Goal: Download file/media

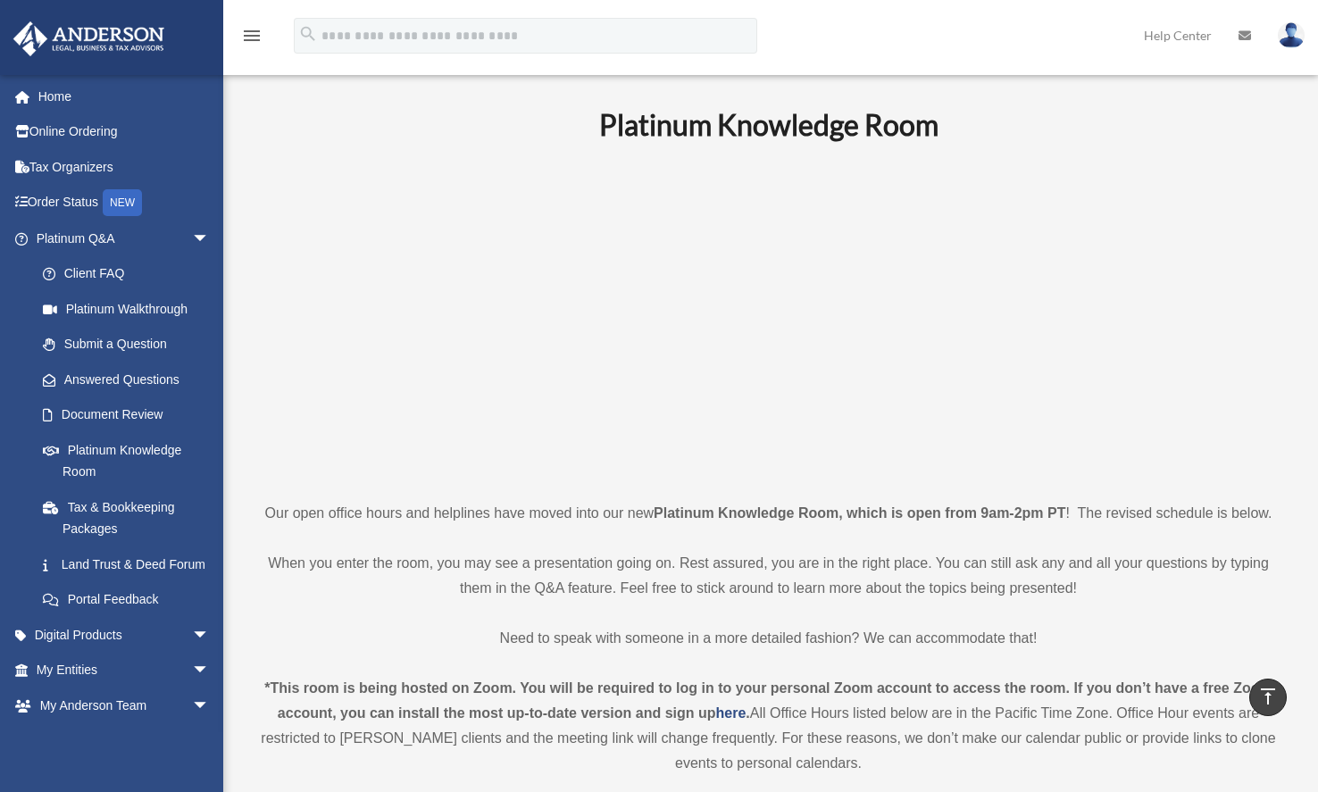
scroll to position [982, 0]
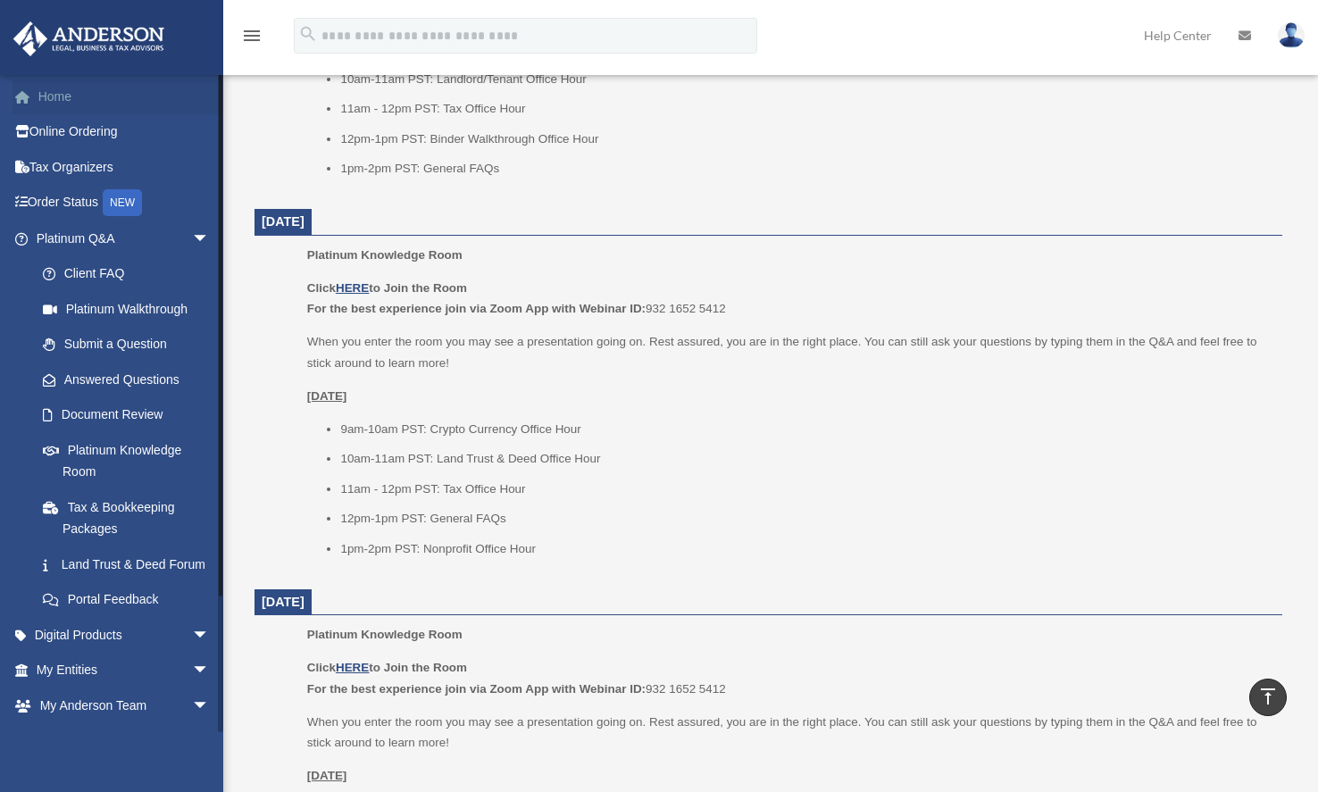
click at [33, 102] on span at bounding box center [31, 97] width 13 height 12
click at [54, 94] on link "Home" at bounding box center [124, 97] width 224 height 36
click at [62, 98] on link "Home" at bounding box center [124, 97] width 224 height 36
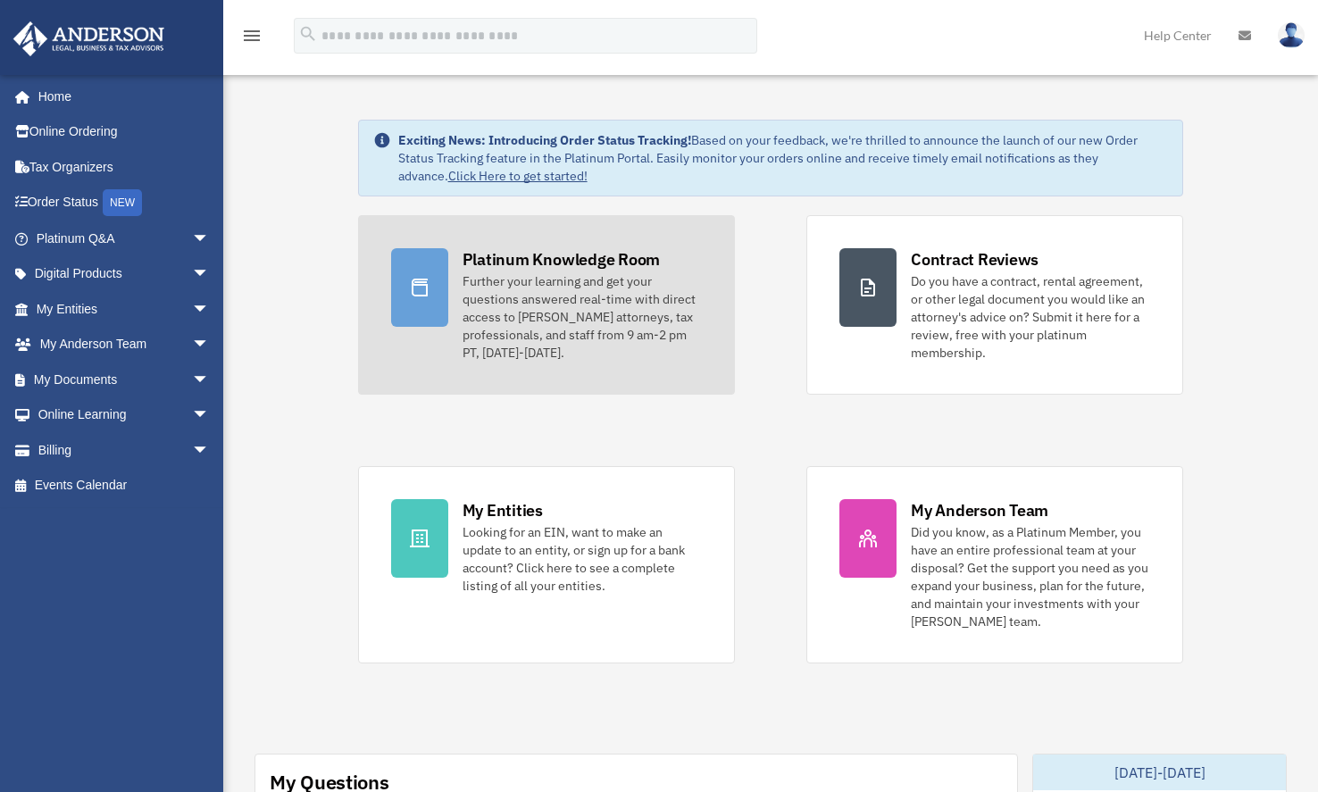
click at [553, 303] on div "Further your learning and get your questions answered real-time with direct acc…" at bounding box center [581, 316] width 239 height 89
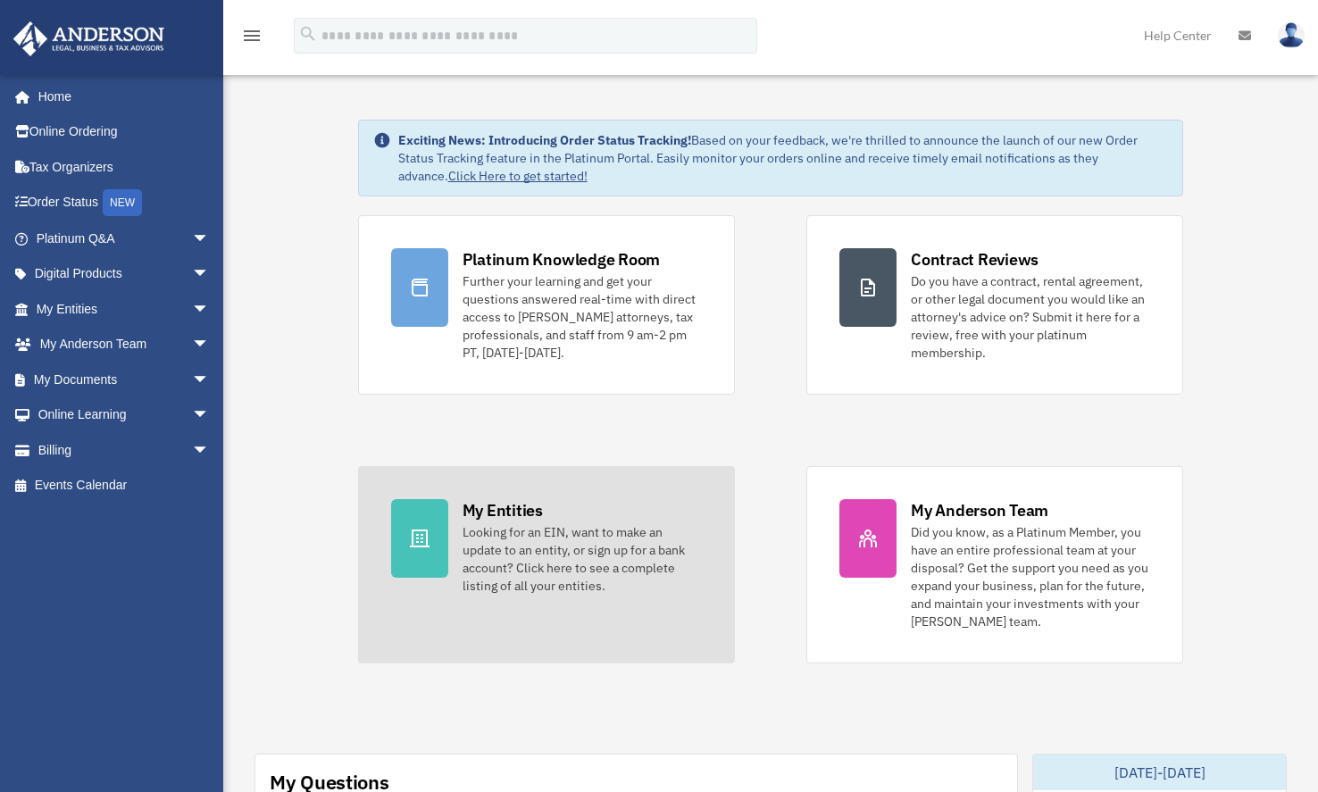
click at [597, 559] on div "Looking for an EIN, want to make an update to an entity, or sign up for a bank …" at bounding box center [581, 558] width 239 height 71
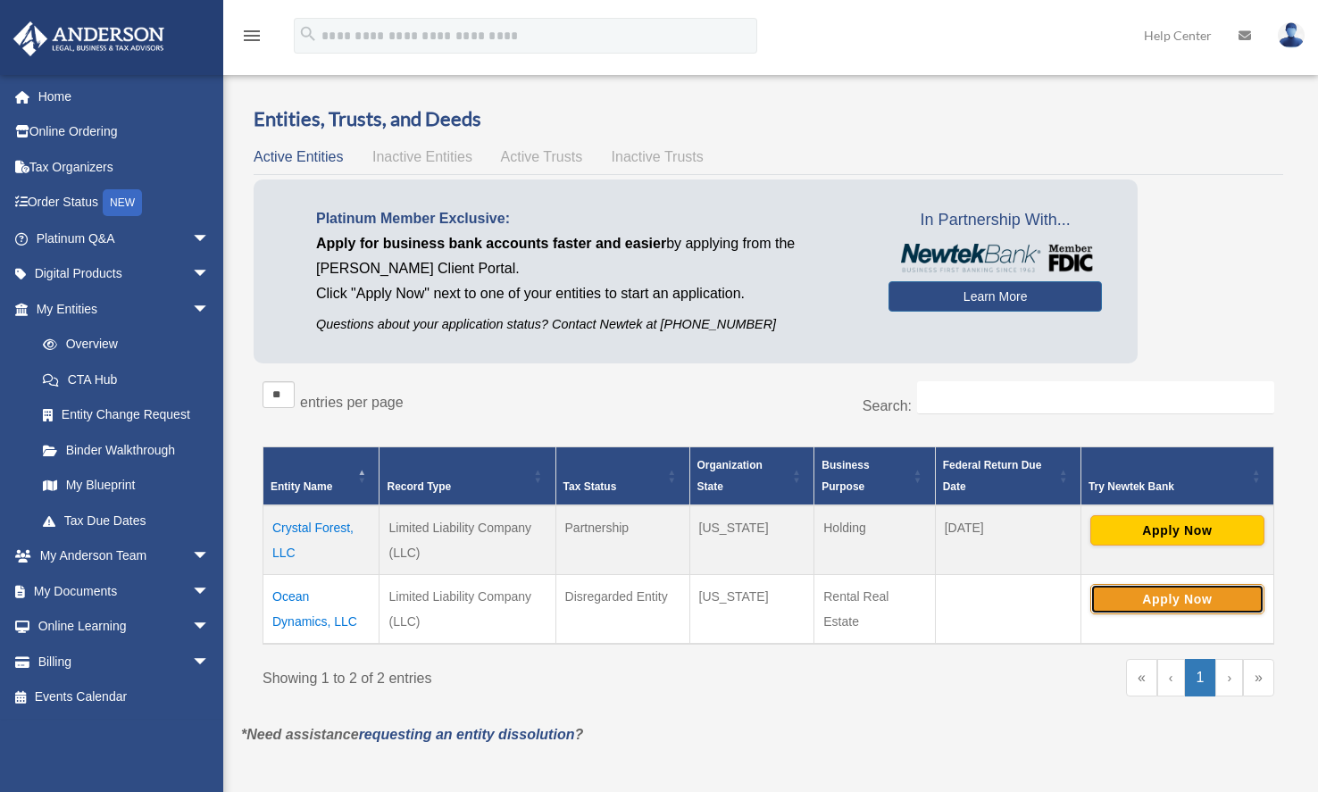
click at [1177, 591] on button "Apply Now" at bounding box center [1177, 599] width 174 height 30
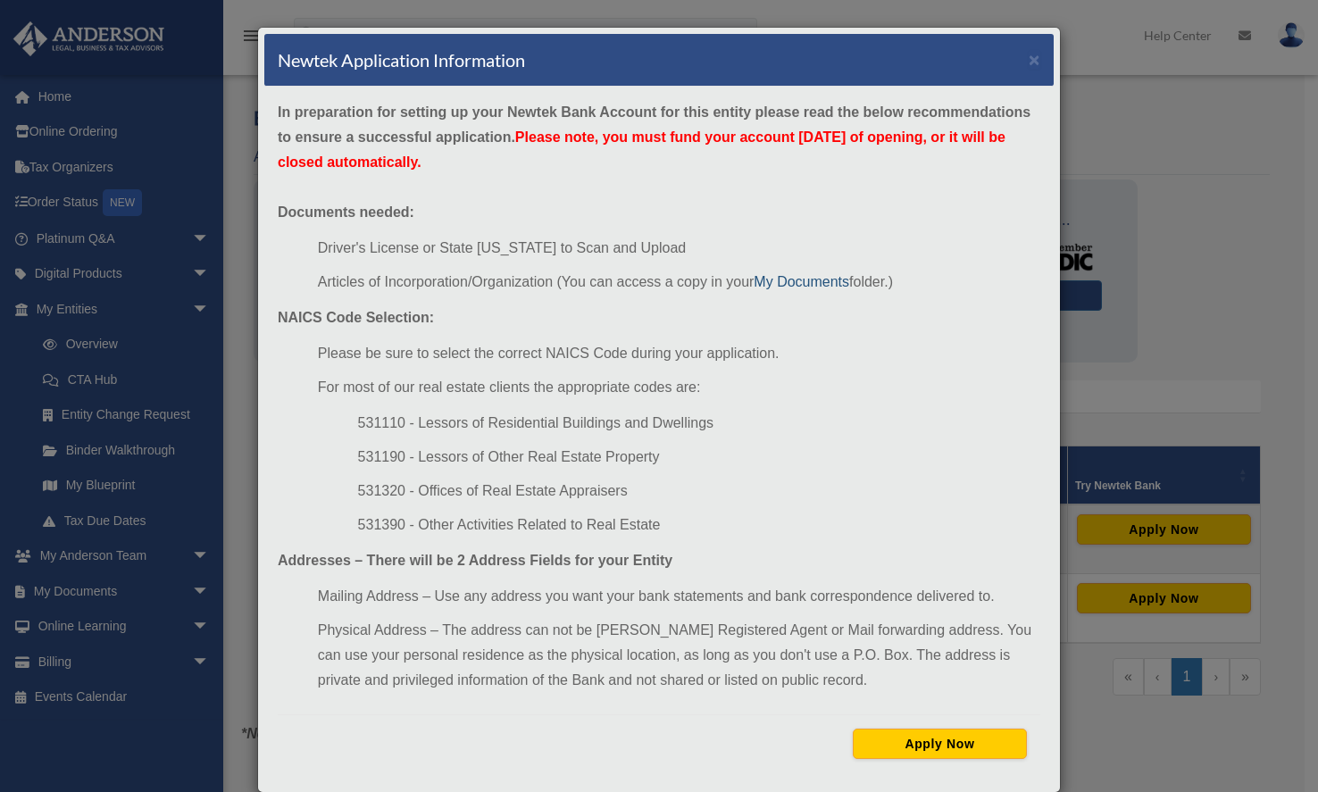
click at [805, 281] on link "My Documents" at bounding box center [802, 281] width 96 height 15
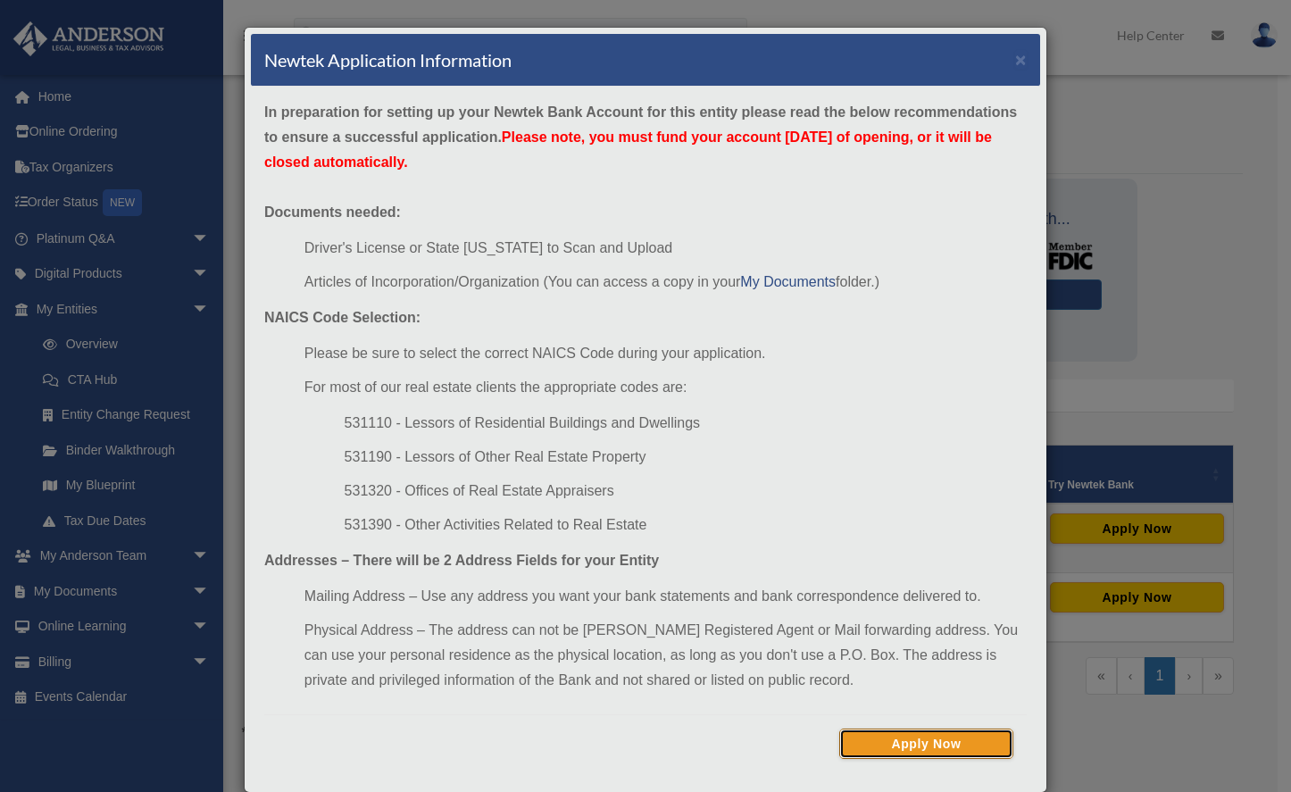
drag, startPoint x: 896, startPoint y: 744, endPoint x: 895, endPoint y: 439, distance: 304.4
click at [895, 442] on div "In preparation for setting up your Newtek Bank Account for this entity please r…" at bounding box center [645, 436] width 789 height 699
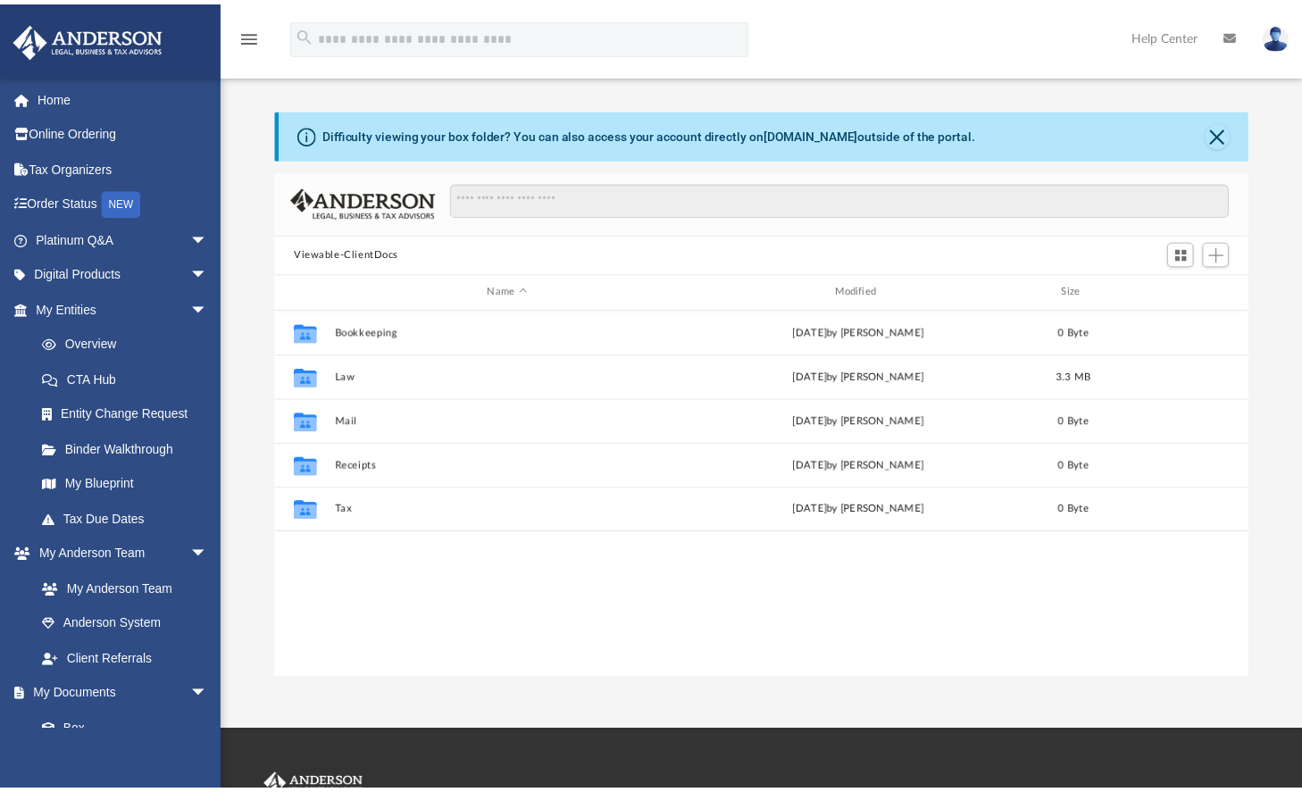
scroll to position [393, 972]
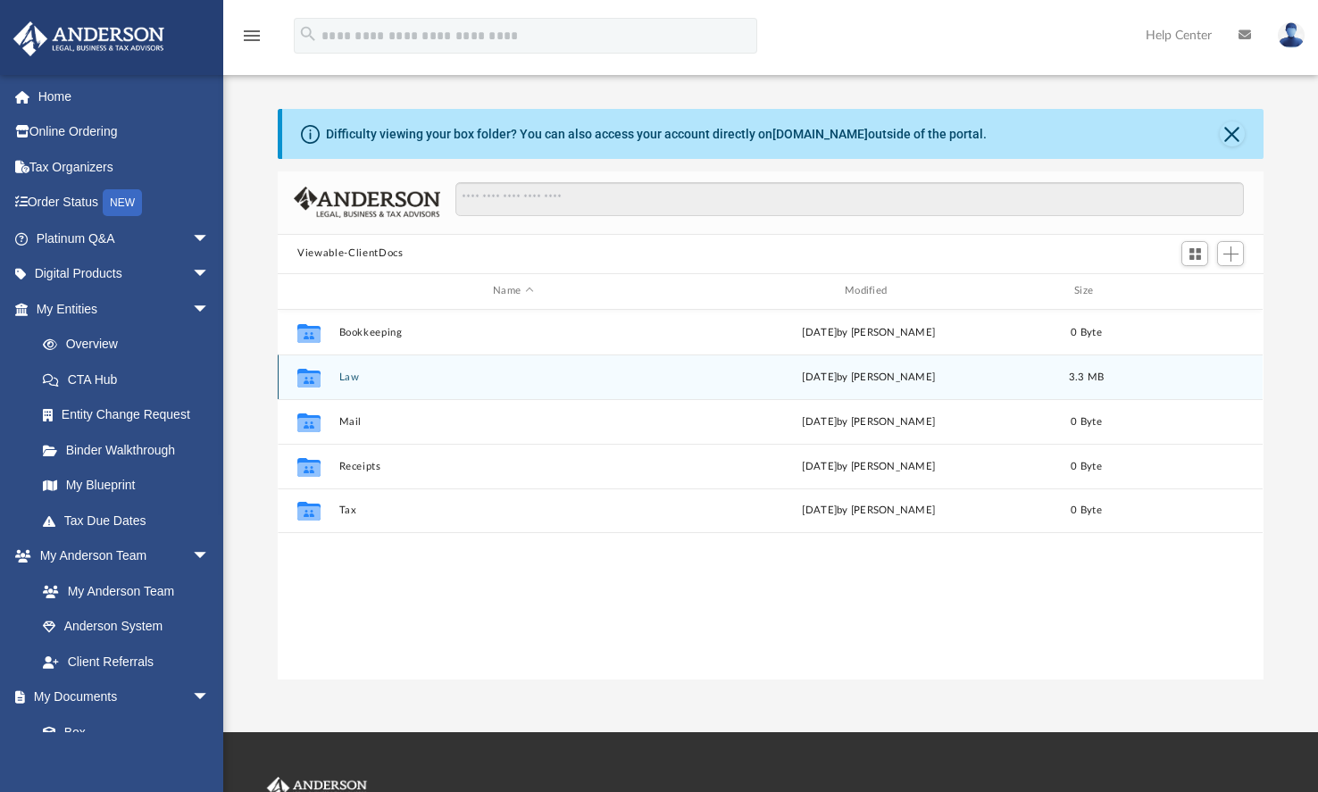
click at [316, 379] on icon "grid" at bounding box center [308, 379] width 23 height 14
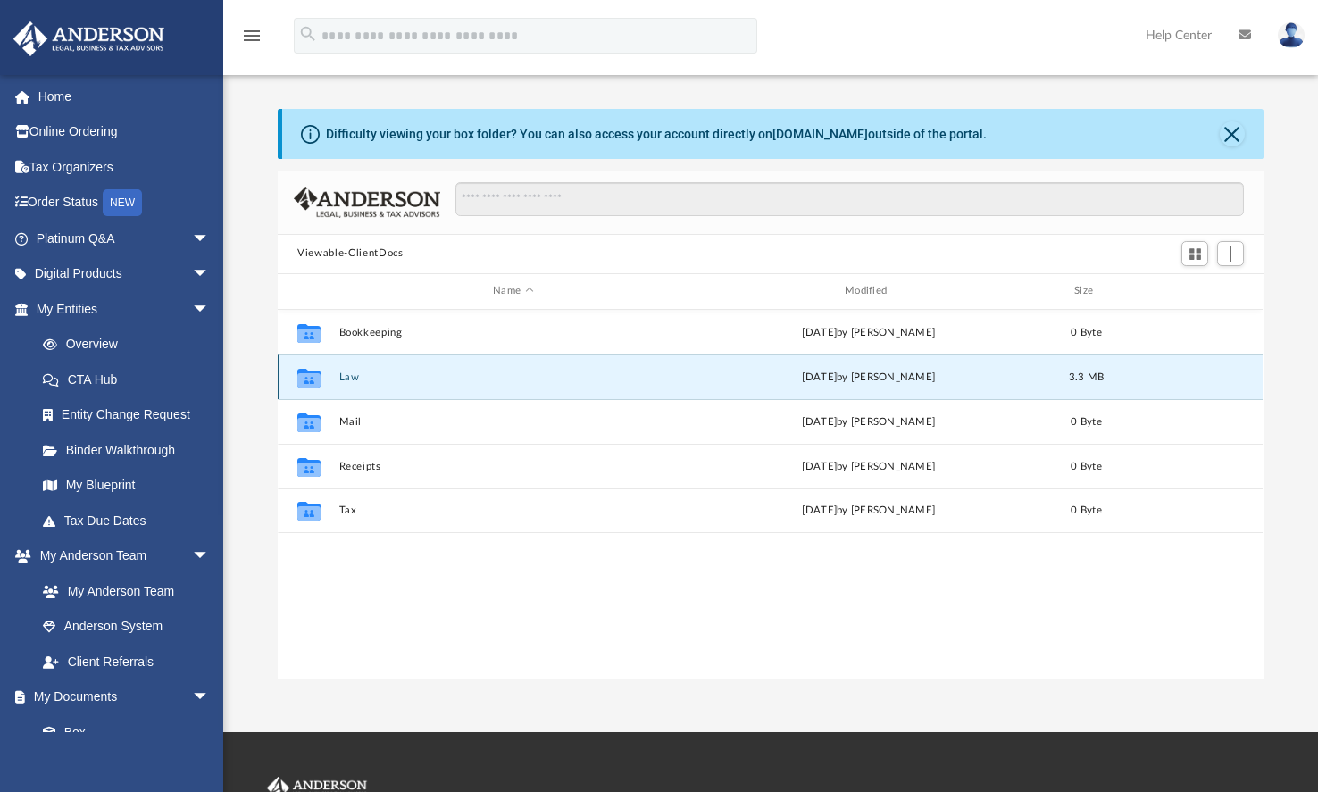
click at [313, 379] on icon "grid" at bounding box center [308, 379] width 23 height 14
click at [322, 382] on icon "Collaborated Folder" at bounding box center [309, 376] width 29 height 29
click at [1101, 378] on span "3.3 MB" at bounding box center [1087, 376] width 36 height 10
click at [896, 387] on div "Collaborated Folder Law Thu Sep 25 2025 by Zoe Doyle 3.3 MB" at bounding box center [770, 376] width 985 height 45
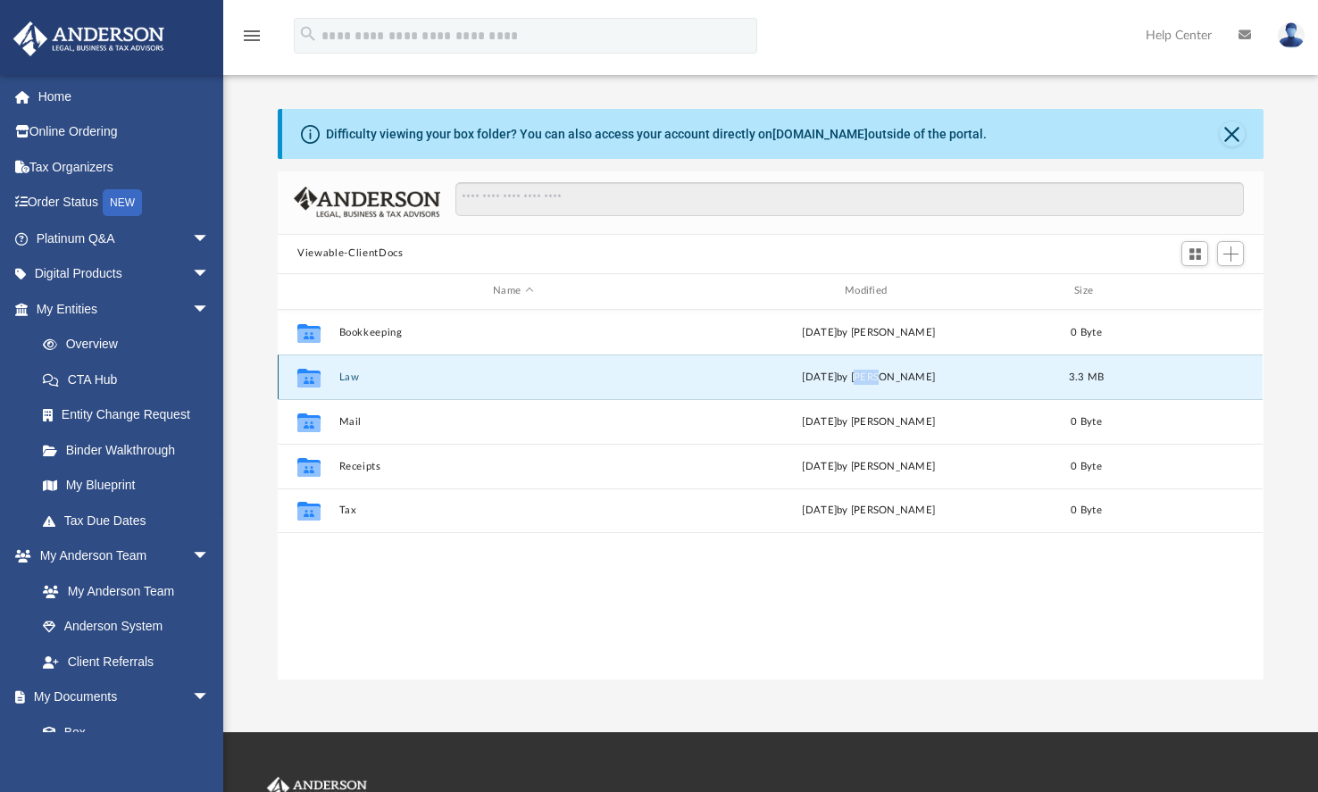
click at [896, 387] on div "Collaborated Folder Law Thu Sep 25 2025 by Zoe Doyle 3.3 MB" at bounding box center [770, 376] width 985 height 45
click at [354, 382] on button "Law" at bounding box center [513, 377] width 348 height 12
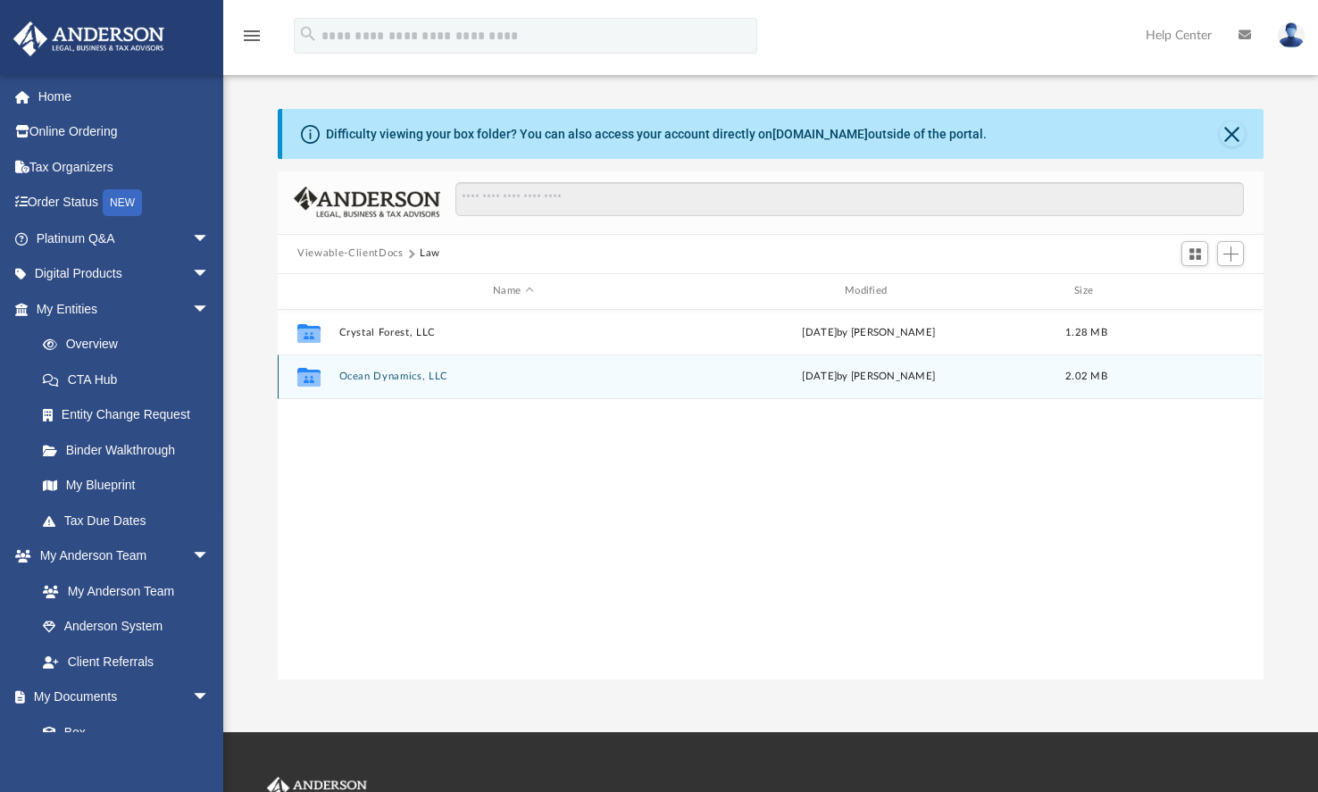
click at [308, 381] on icon "grid" at bounding box center [308, 377] width 23 height 19
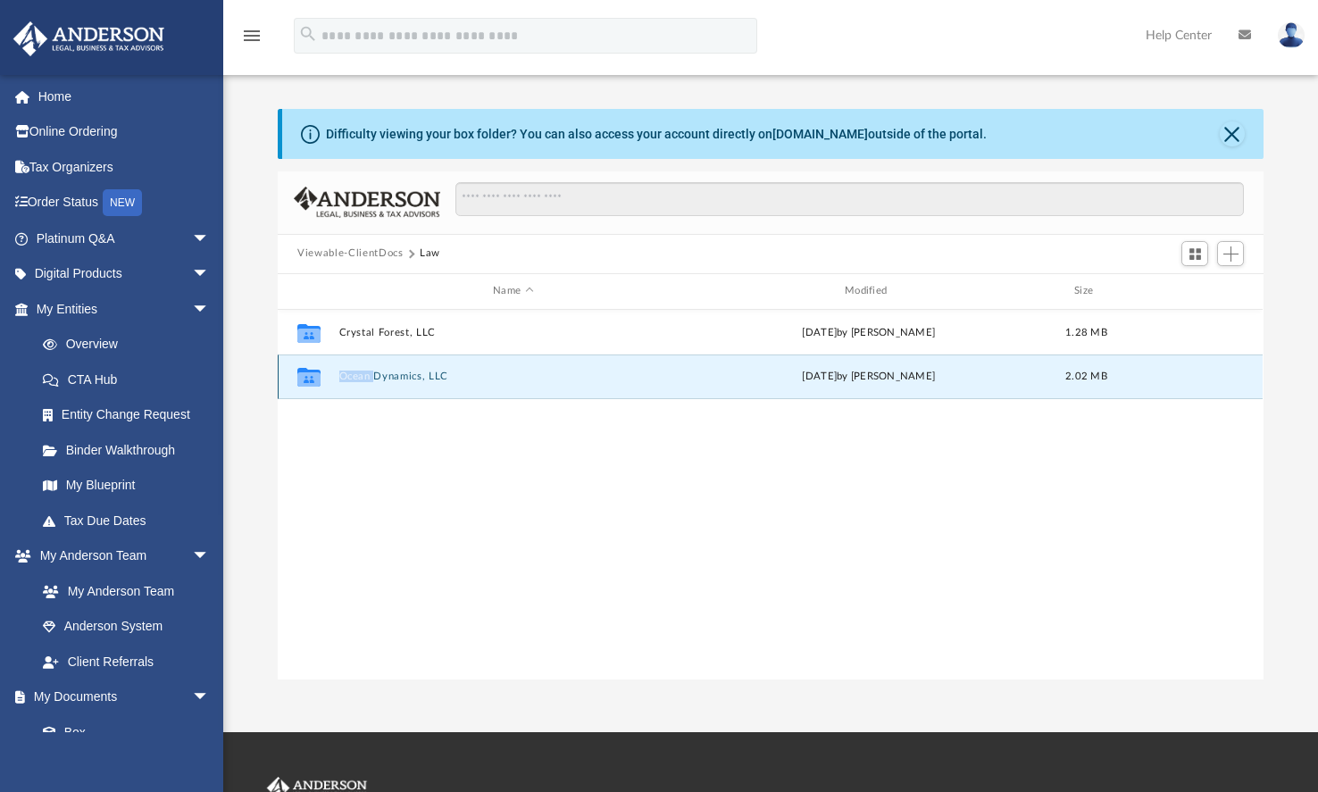
click at [308, 381] on icon "grid" at bounding box center [308, 377] width 23 height 19
click at [321, 380] on icon "Collaborated Folder" at bounding box center [309, 376] width 29 height 29
click at [643, 388] on div "Collaborated Folder Ocean Dynamics, LLC Thu Sep 25 2025 by Zoe Doyle 2.02 MB" at bounding box center [770, 376] width 985 height 45
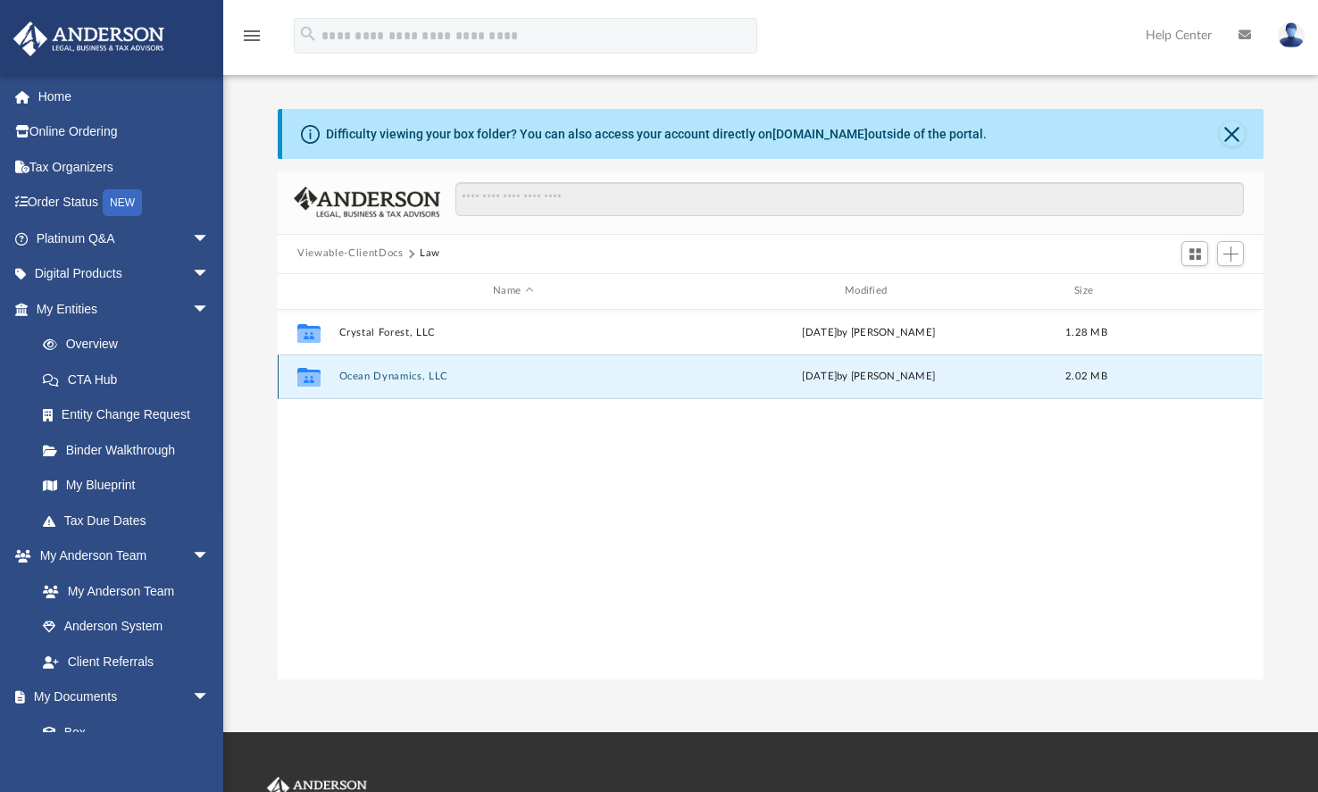
click at [305, 371] on icon "grid" at bounding box center [308, 377] width 23 height 19
click at [421, 371] on button "Ocean Dynamics, LLC" at bounding box center [513, 377] width 348 height 12
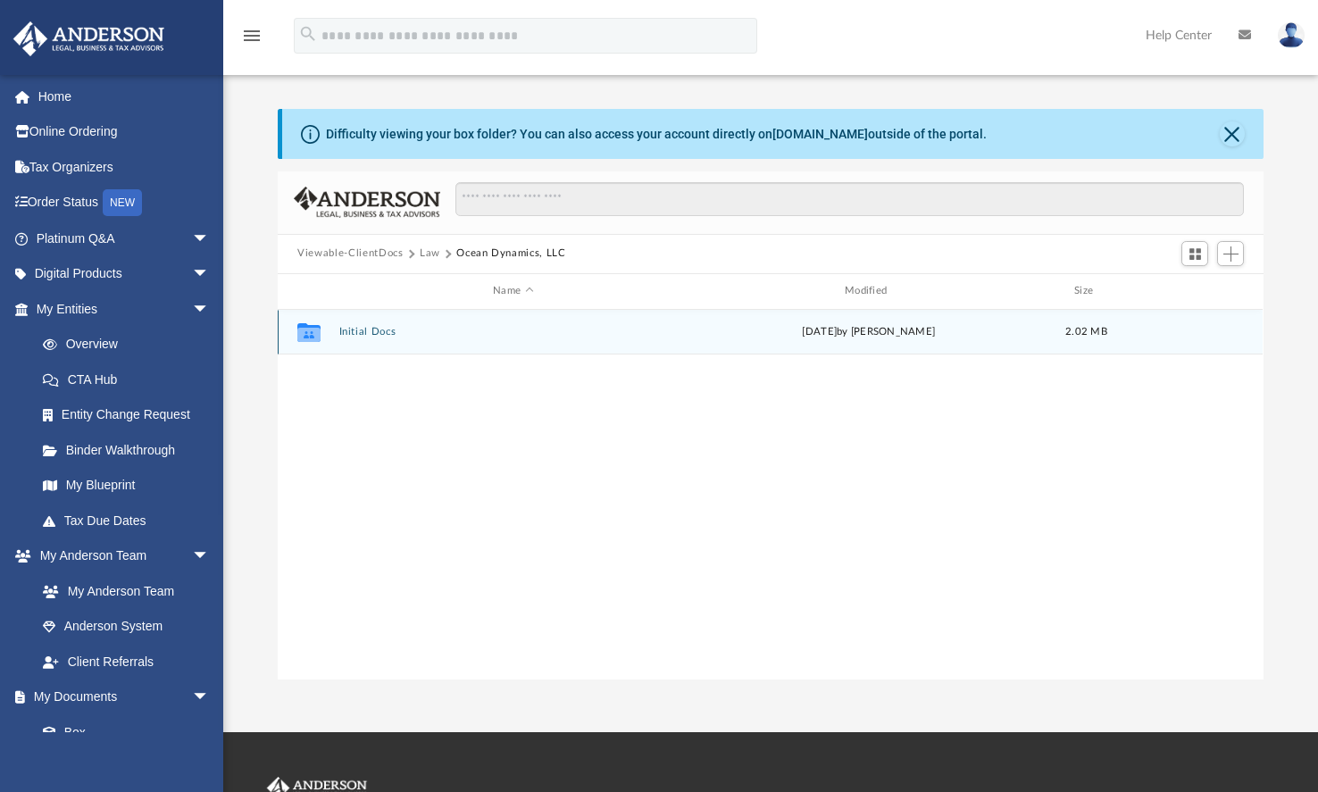
click at [316, 333] on icon "grid" at bounding box center [308, 335] width 23 height 14
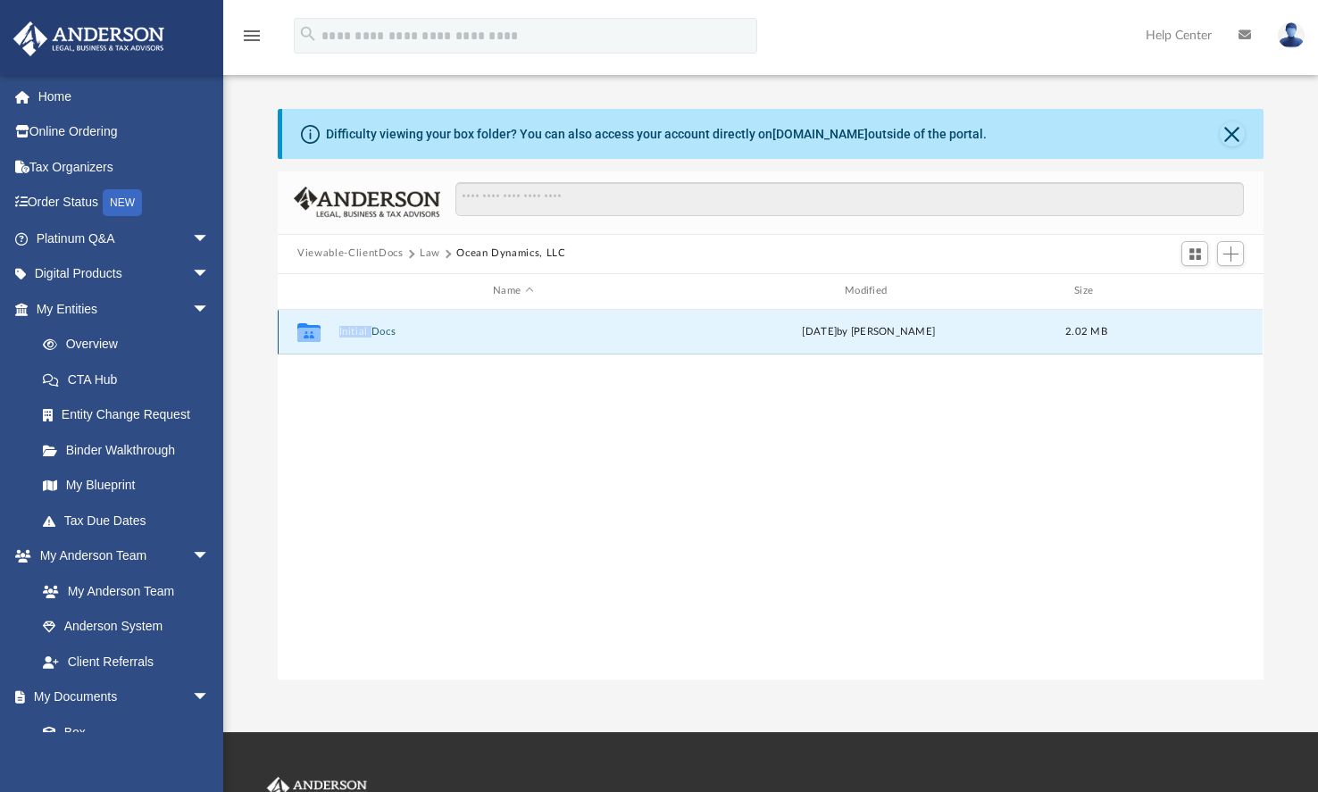
click at [316, 333] on icon "grid" at bounding box center [308, 335] width 23 height 14
click at [305, 328] on icon "grid" at bounding box center [308, 335] width 23 height 14
click at [389, 334] on button "Initial Docs" at bounding box center [513, 332] width 348 height 12
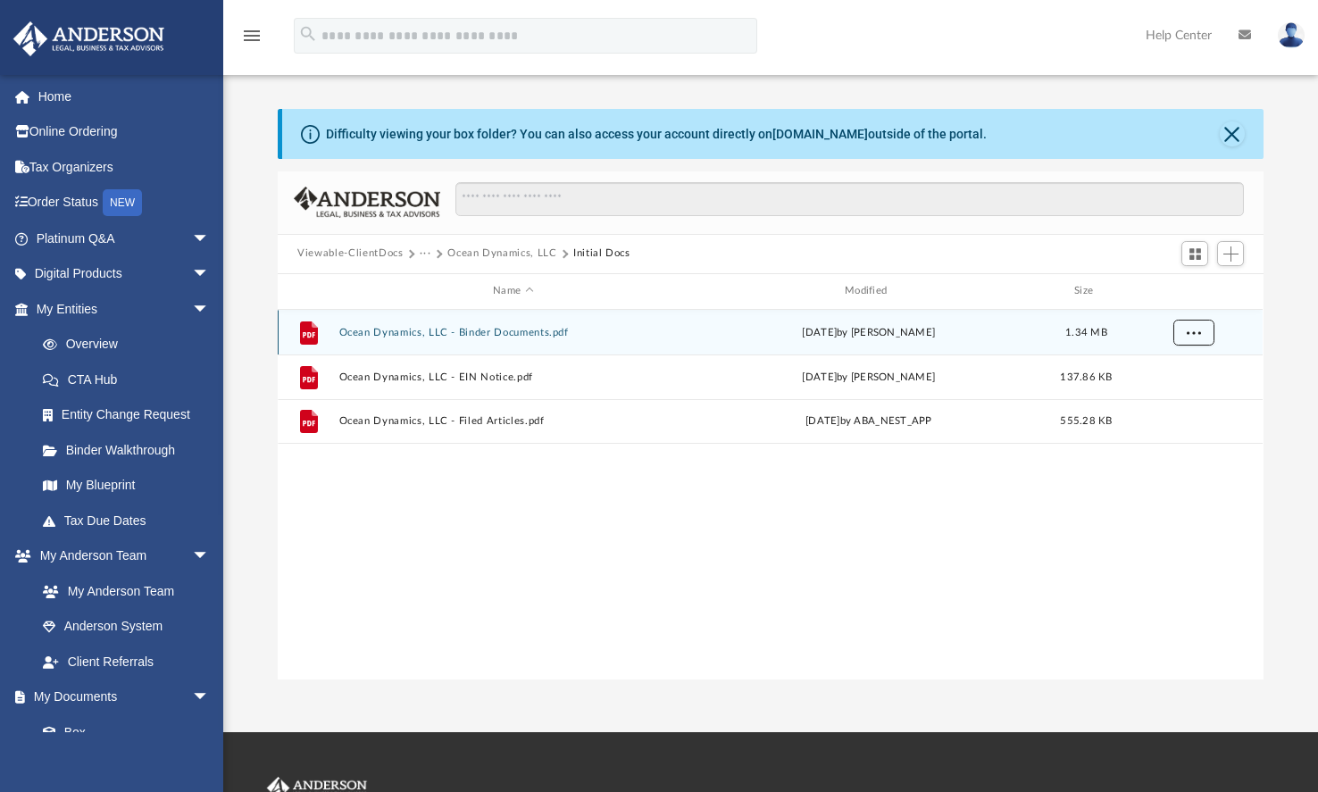
click at [1195, 331] on span "More options" at bounding box center [1194, 332] width 14 height 10
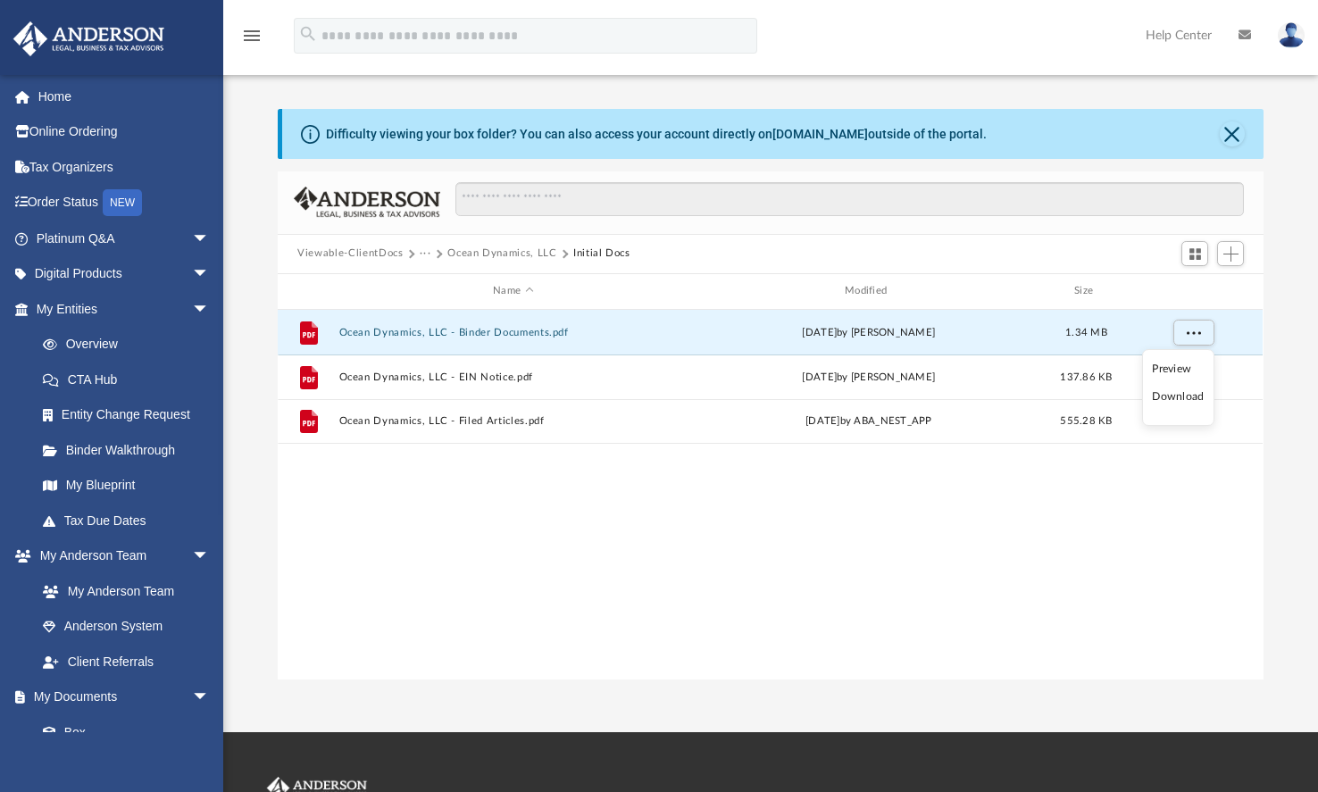
click at [1178, 358] on ul "Preview Download" at bounding box center [1178, 387] width 72 height 77
click at [1049, 537] on div "File Ocean Dynamics, LLC - Binder Documents.pdf Thu Sep 25 2025 by Zoe Doyle 1.…" at bounding box center [770, 495] width 985 height 370
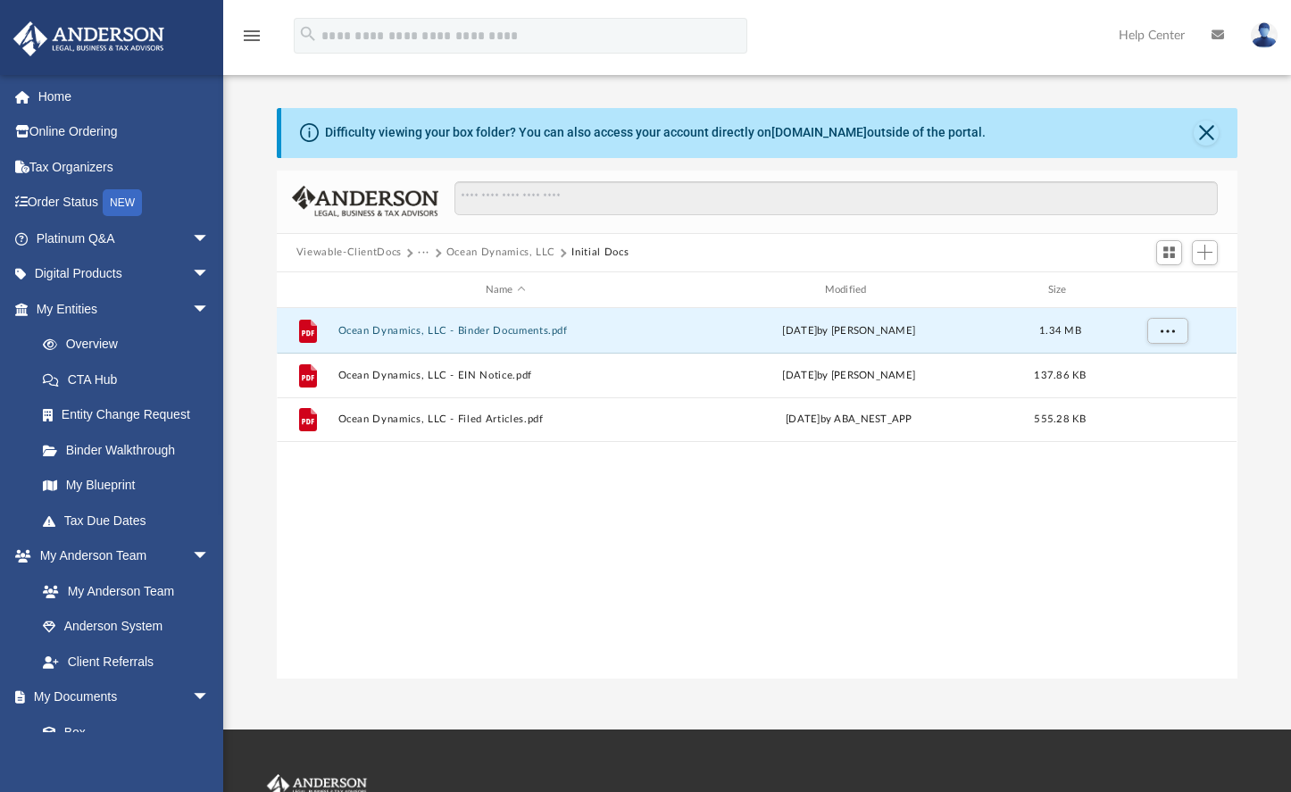
scroll to position [393, 948]
click at [534, 255] on button "Ocean Dynamics, LLC" at bounding box center [500, 253] width 109 height 16
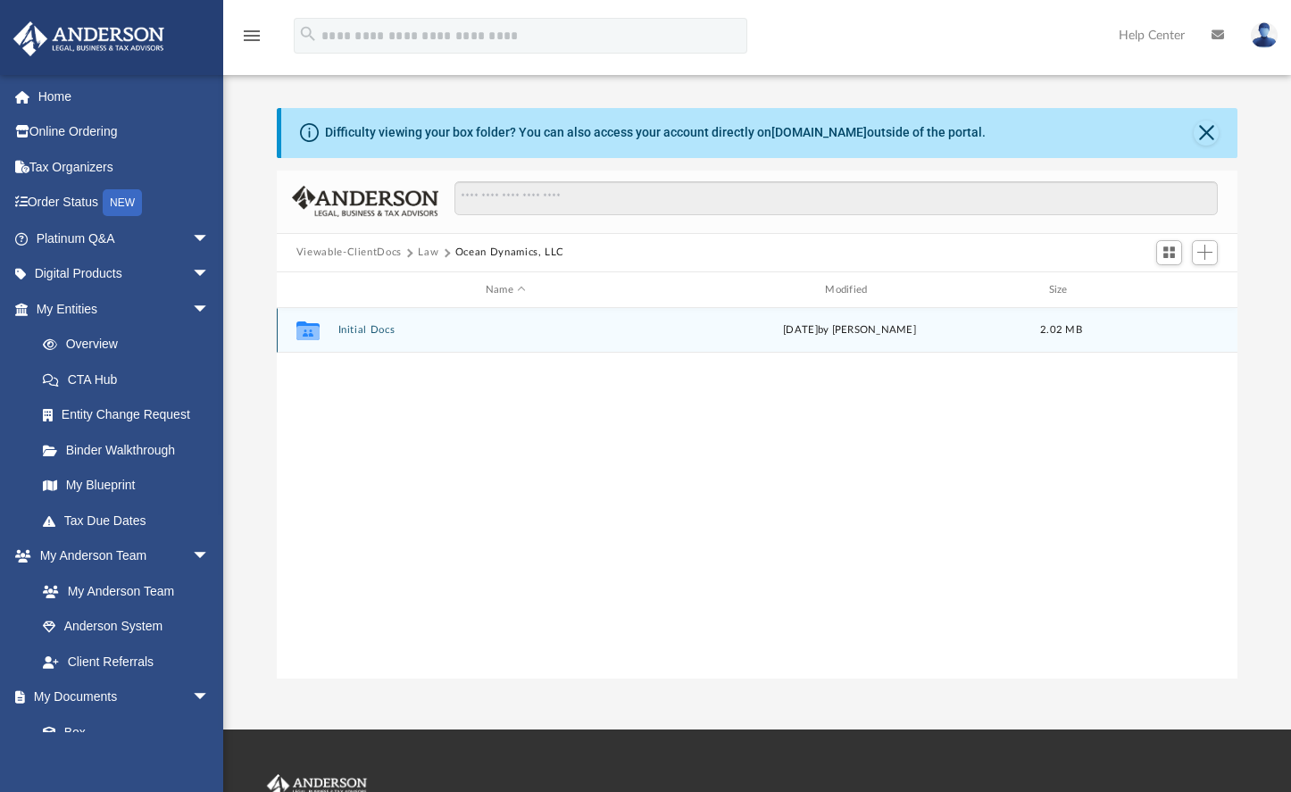
click at [301, 330] on icon "grid" at bounding box center [307, 333] width 23 height 14
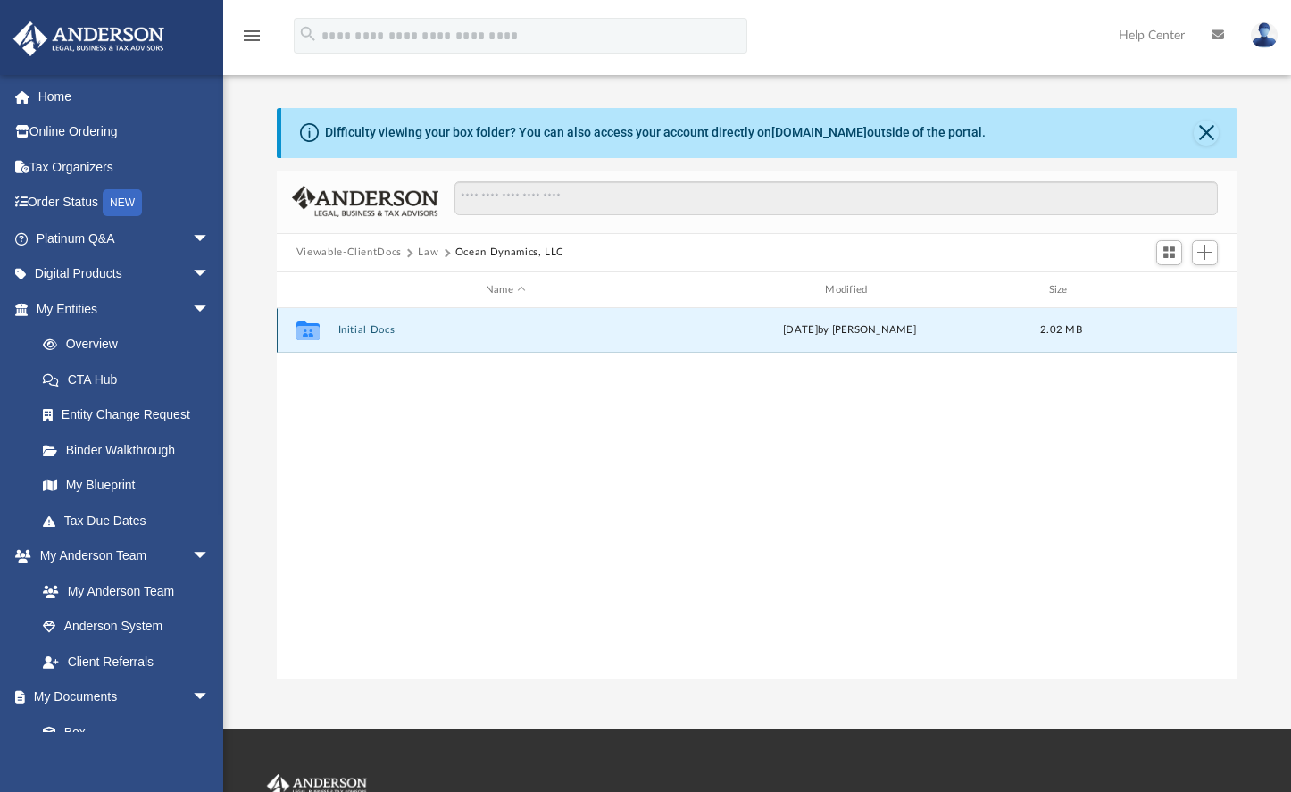
click at [301, 331] on icon "grid" at bounding box center [307, 333] width 23 height 14
click at [404, 329] on button "Initial Docs" at bounding box center [505, 331] width 336 height 12
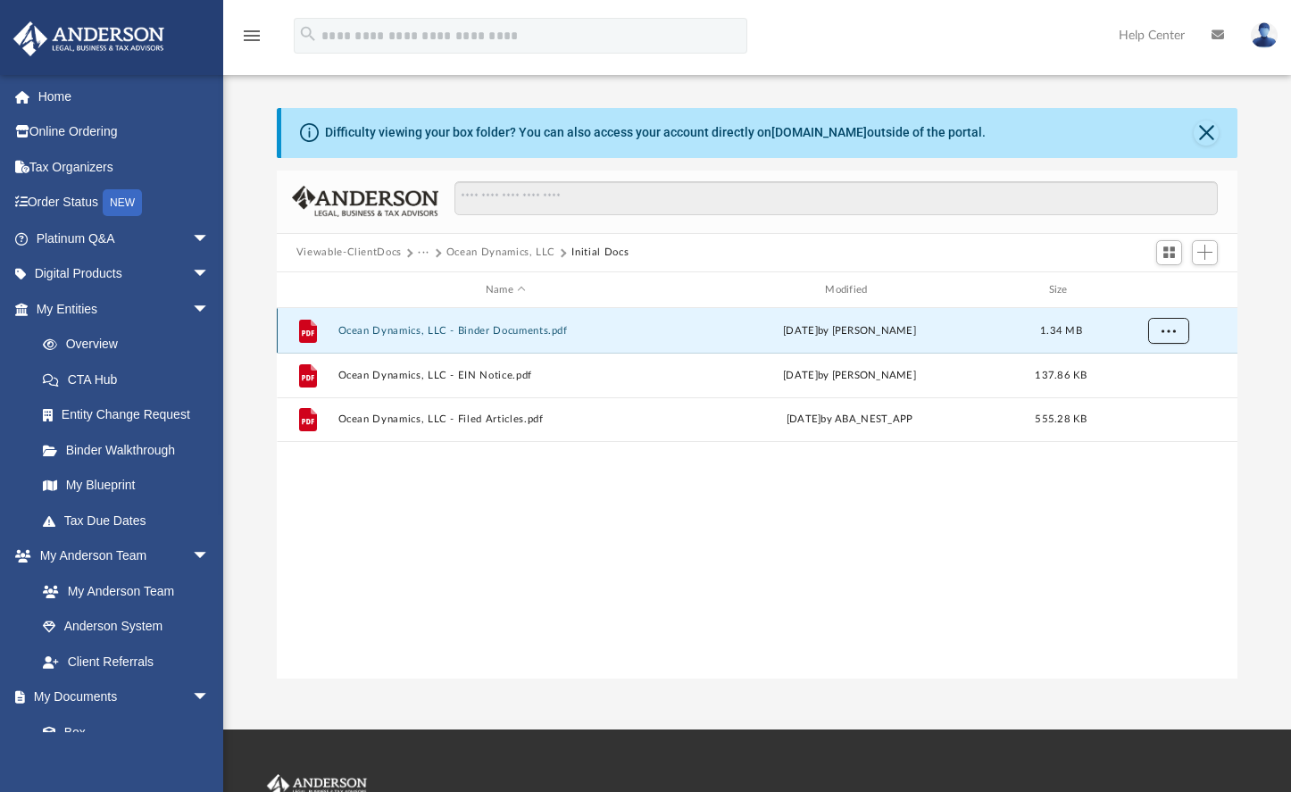
click at [1162, 332] on span "More options" at bounding box center [1168, 331] width 14 height 10
click at [1157, 396] on li "Download" at bounding box center [1152, 396] width 52 height 19
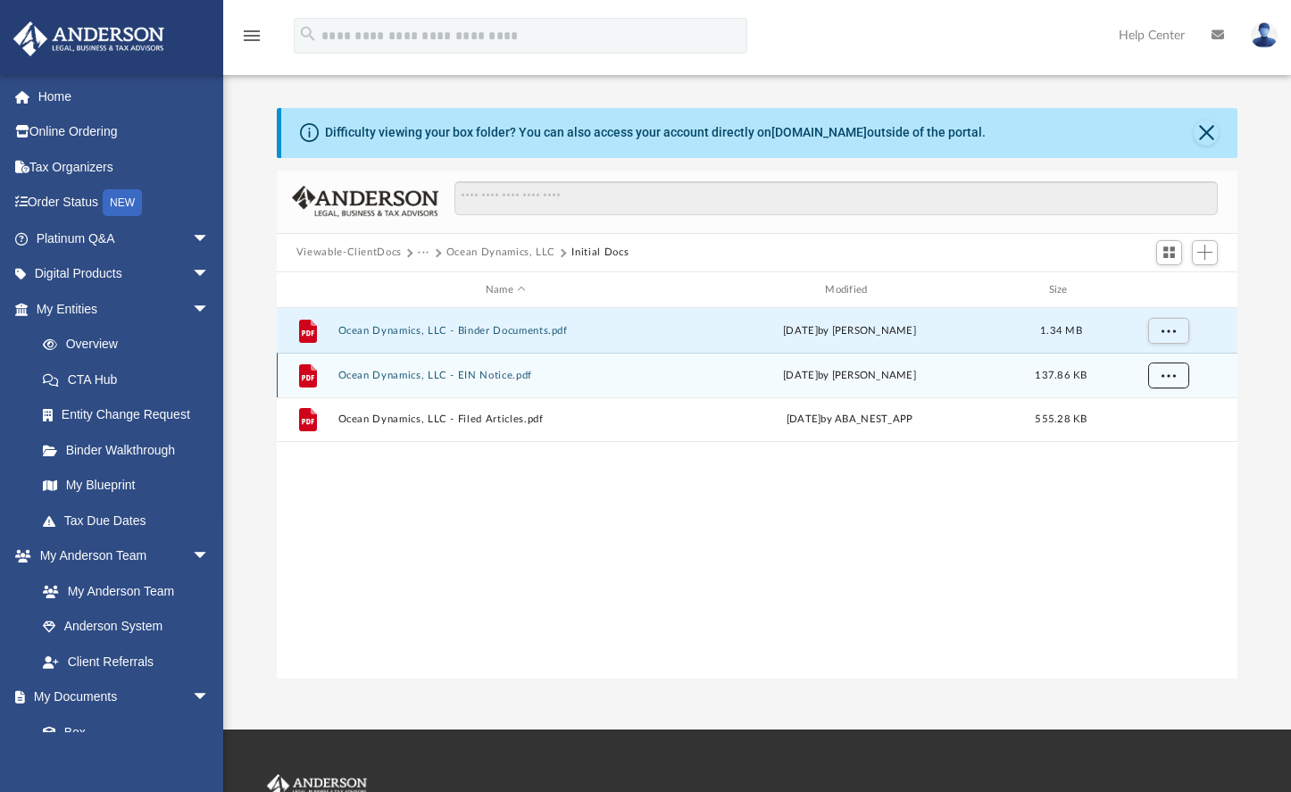
click at [1185, 365] on button "More options" at bounding box center [1167, 375] width 41 height 27
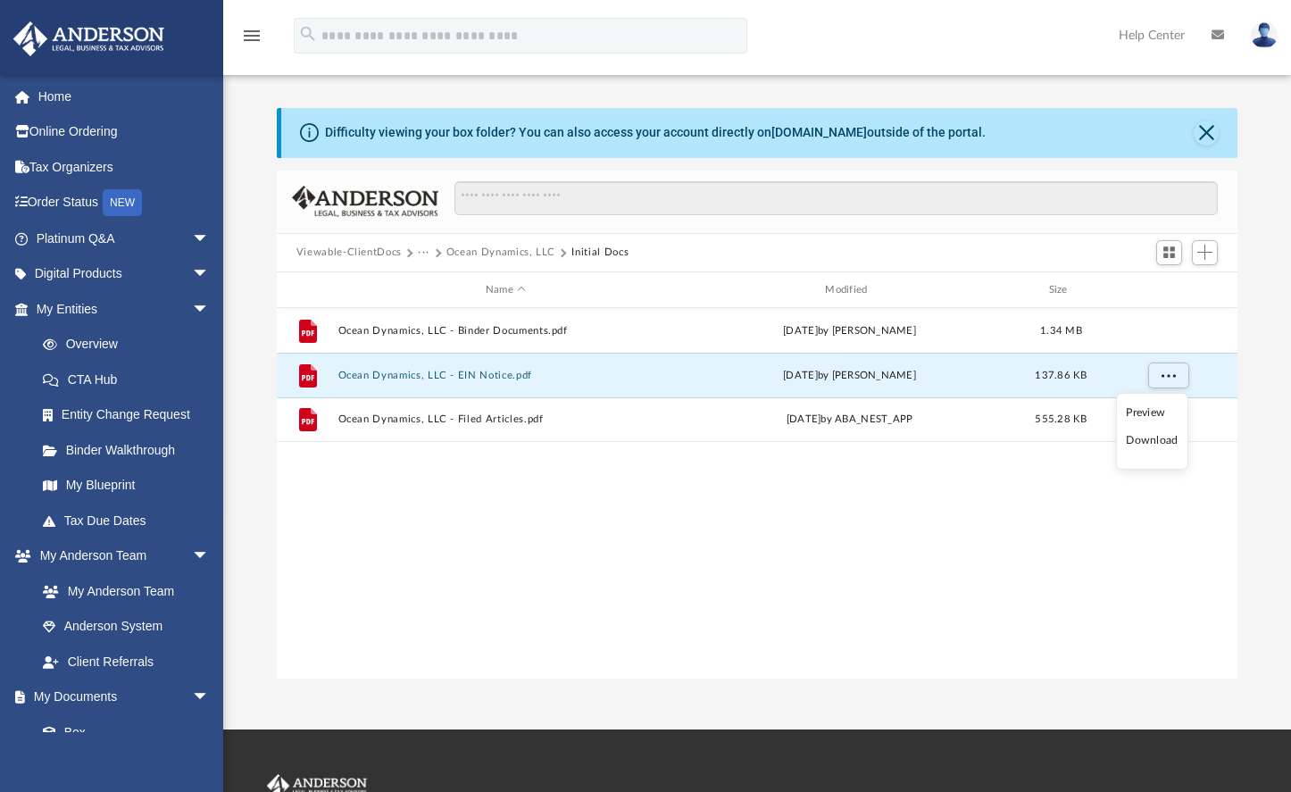
click at [1156, 435] on li "Download" at bounding box center [1152, 440] width 52 height 19
click at [637, 477] on div "File Ocean Dynamics, LLC - Binder Documents.pdf Thu Sep 25 2025 by Zoe Doyle 1.…" at bounding box center [757, 493] width 961 height 370
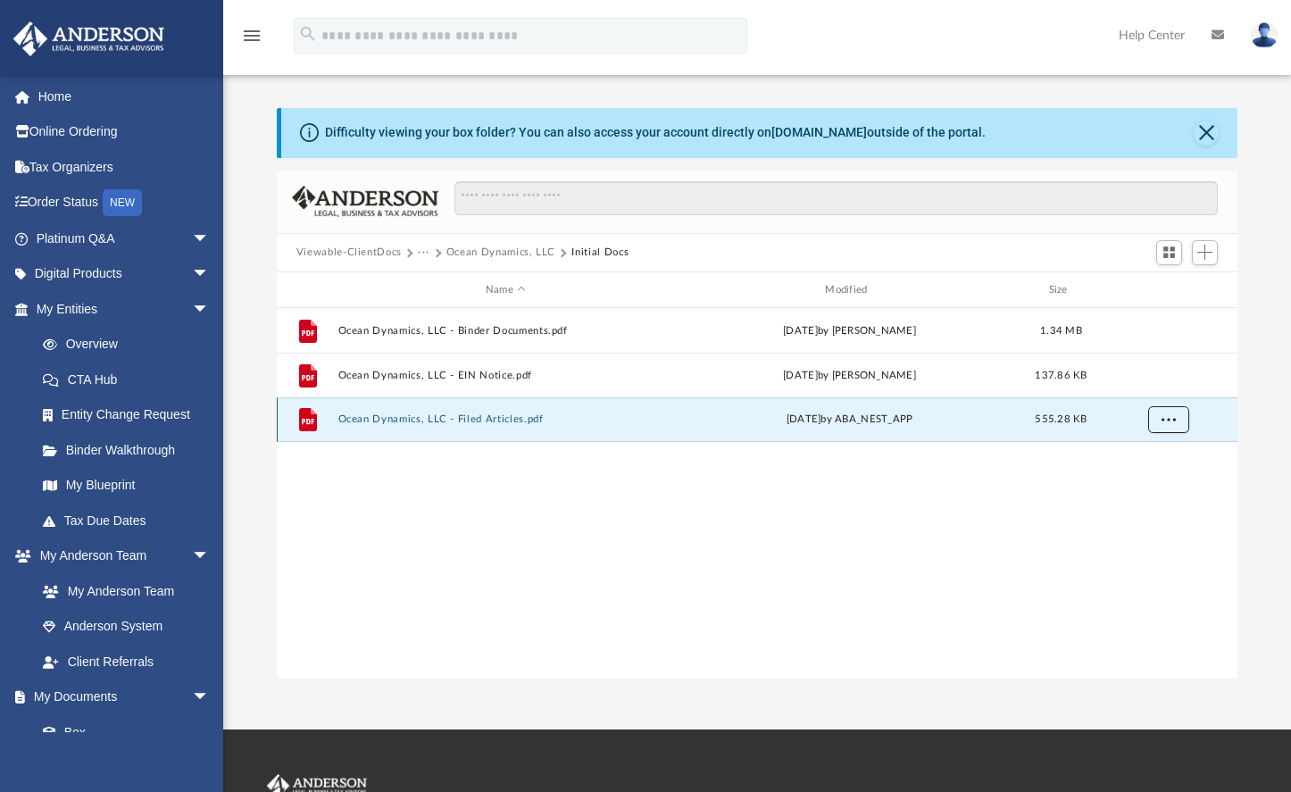
click at [1178, 412] on button "More options" at bounding box center [1167, 420] width 41 height 27
click at [1161, 486] on li "Download" at bounding box center [1152, 484] width 52 height 19
click at [1173, 424] on button "More options" at bounding box center [1167, 420] width 41 height 27
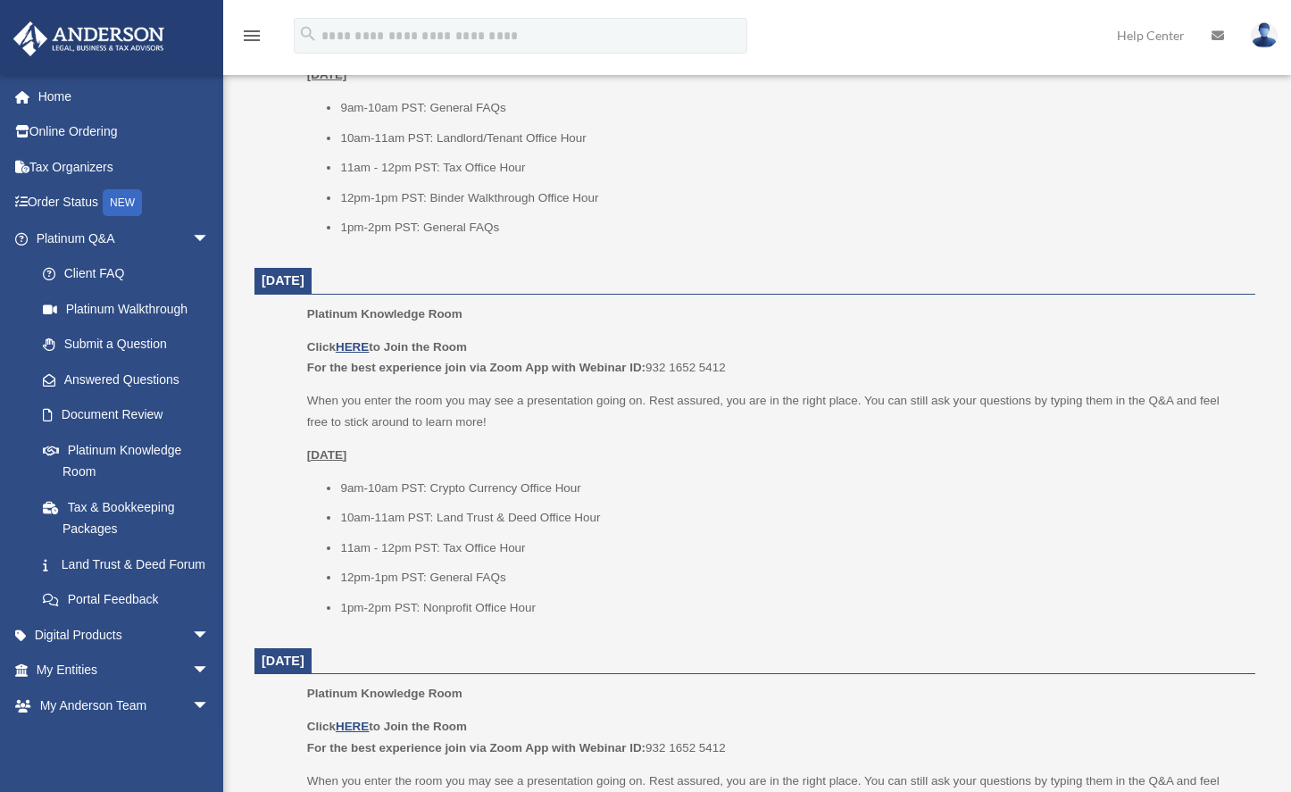
scroll to position [917, 0]
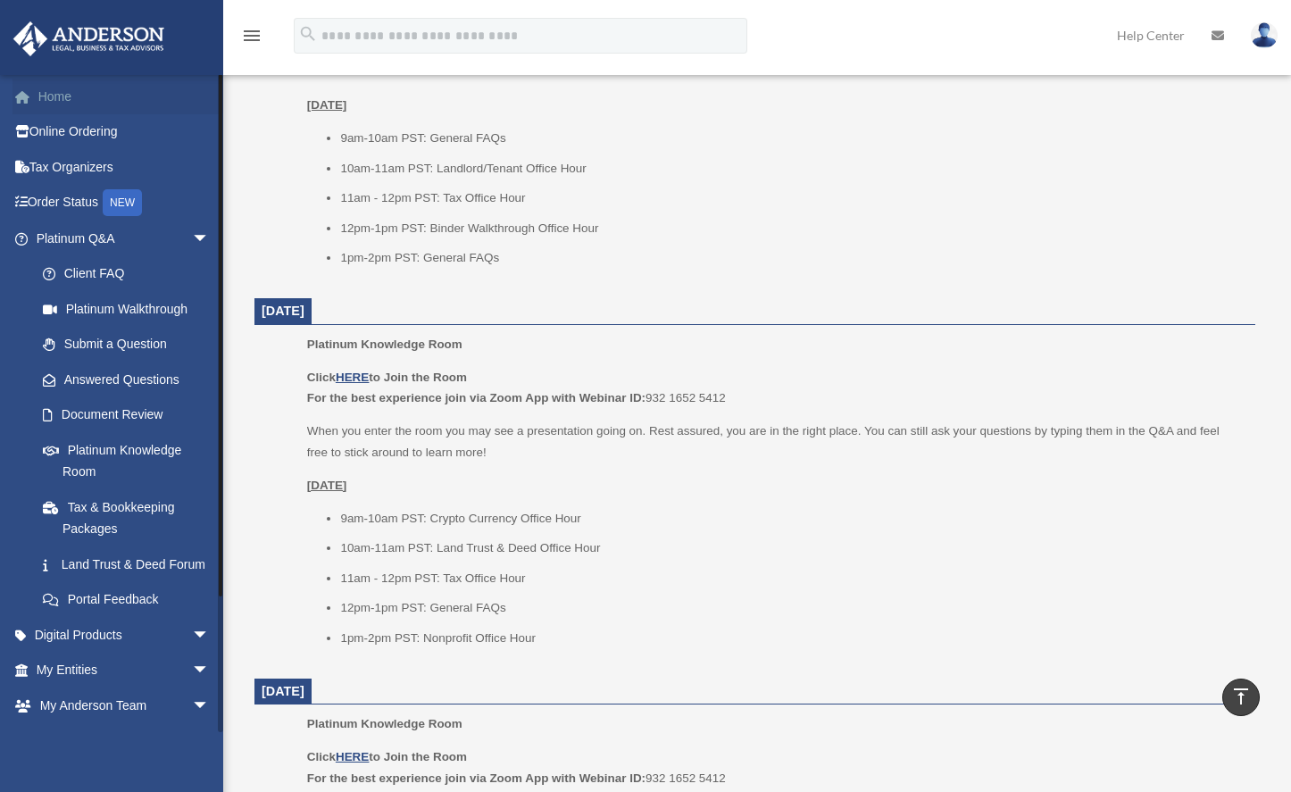
click at [79, 104] on link "Home" at bounding box center [124, 97] width 224 height 36
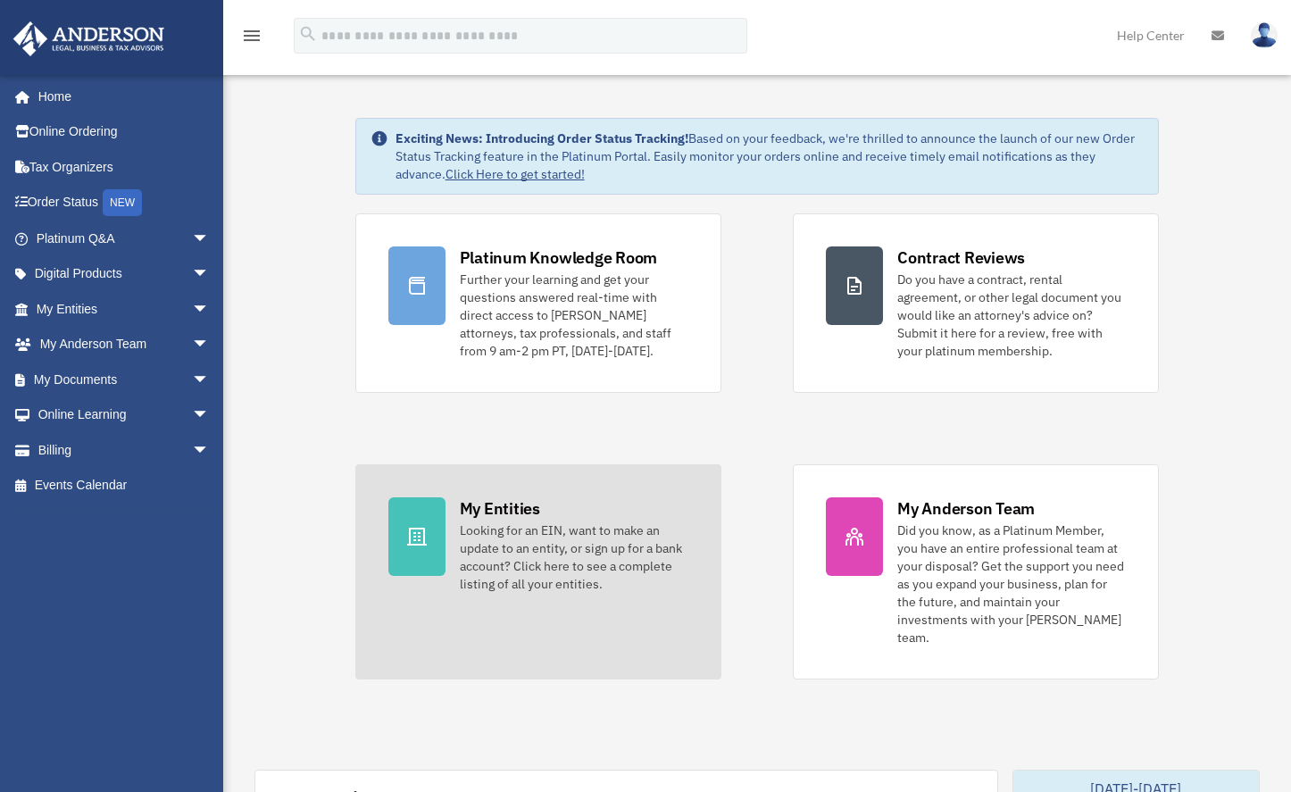
click at [476, 511] on div "My Entities" at bounding box center [500, 508] width 80 height 22
click at [620, 547] on div "Looking for an EIN, want to make an update to an entity, or sign up for a bank …" at bounding box center [574, 556] width 229 height 71
click at [621, 547] on div "Looking for an EIN, want to make an update to an entity, or sign up for a bank …" at bounding box center [574, 556] width 229 height 71
click at [438, 528] on div at bounding box center [416, 536] width 57 height 79
click at [439, 528] on div at bounding box center [416, 536] width 57 height 79
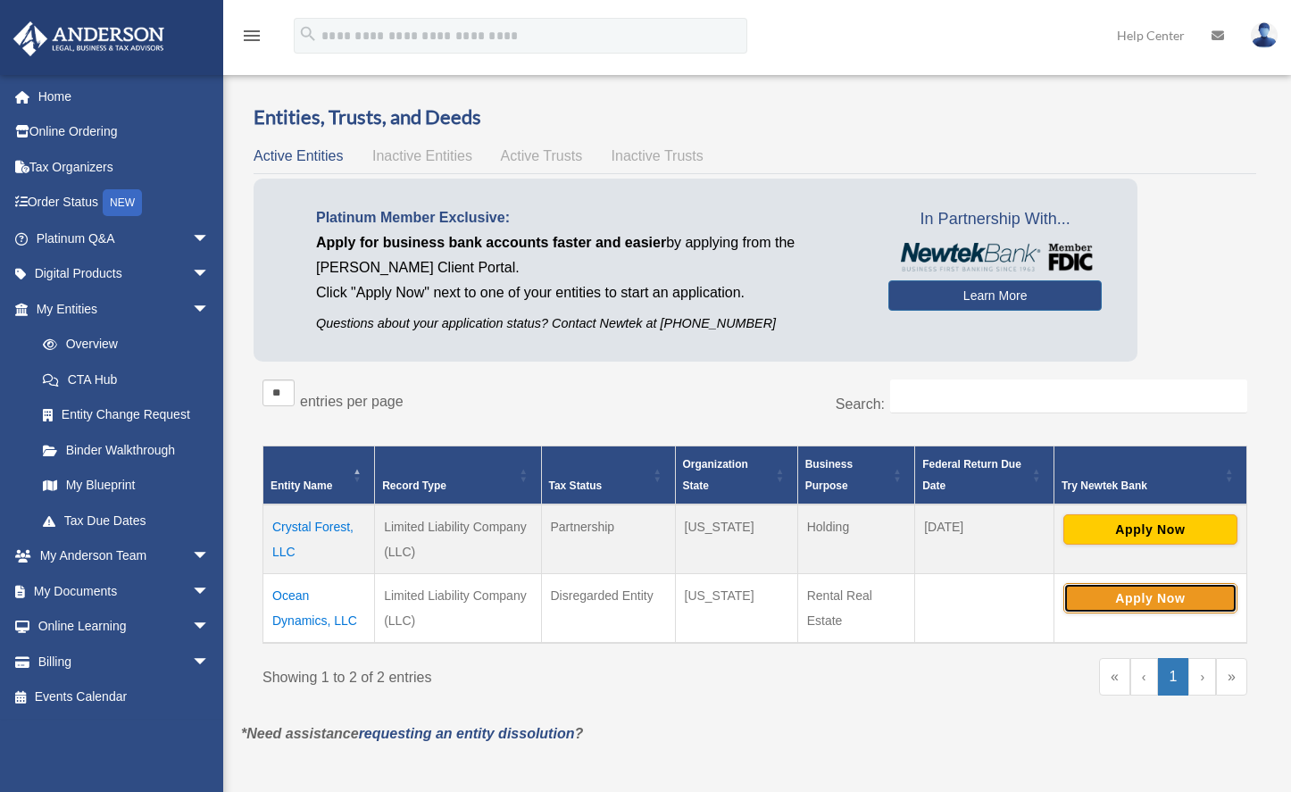
click at [1180, 602] on button "Apply Now" at bounding box center [1150, 598] width 174 height 30
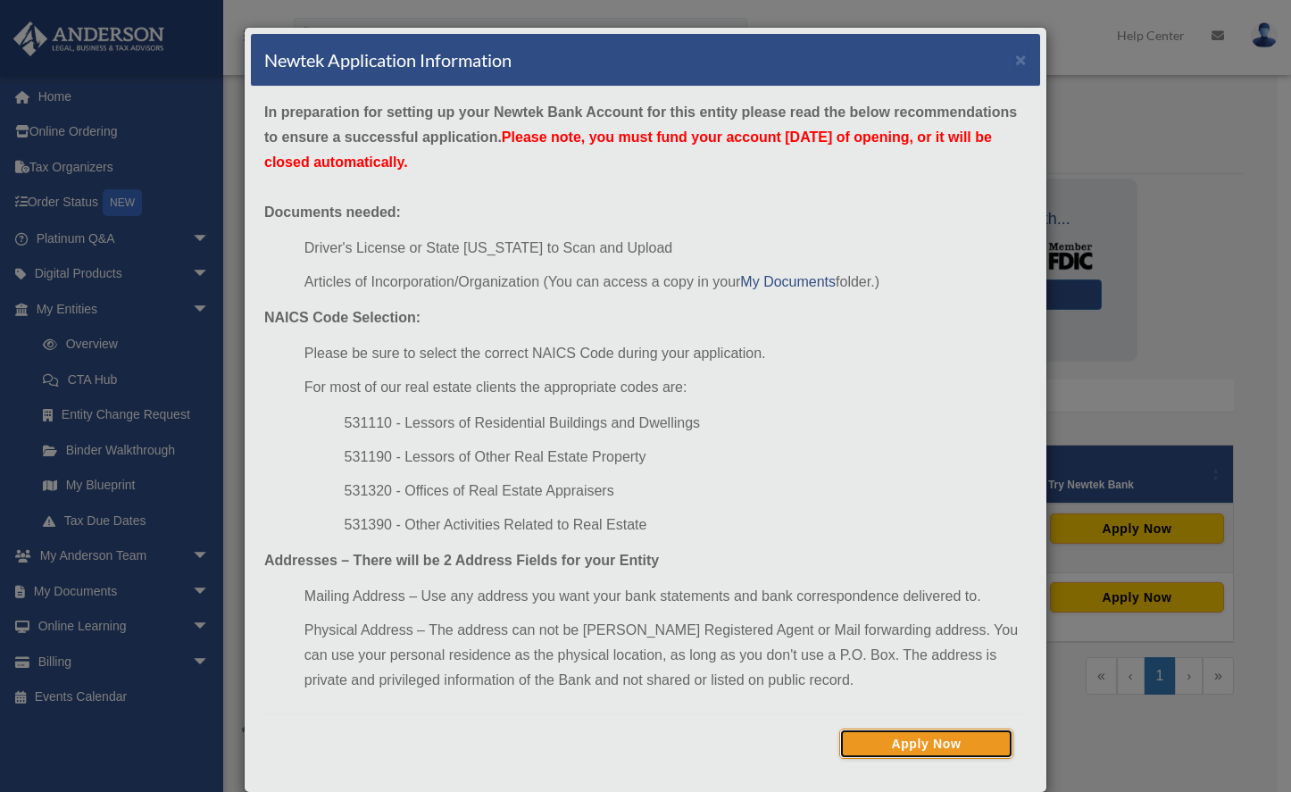
click at [904, 745] on button "Apply Now" at bounding box center [926, 744] width 174 height 30
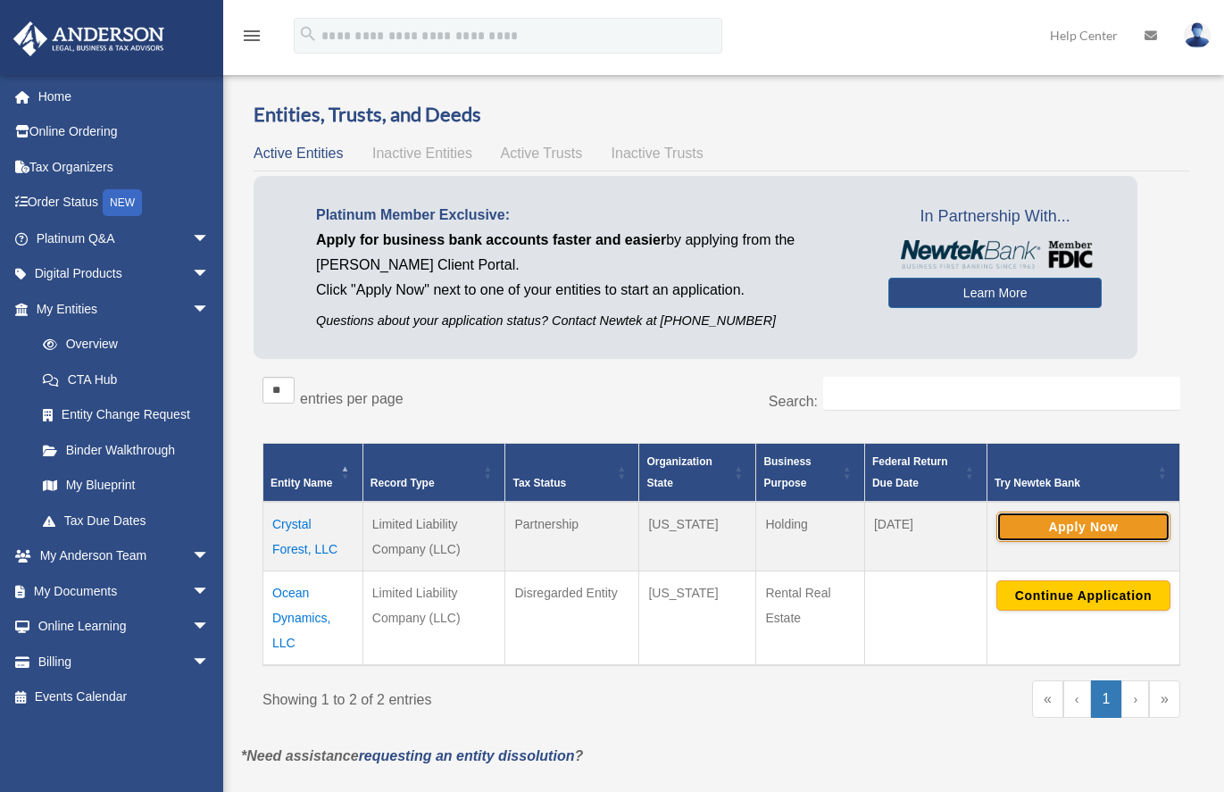
click at [1094, 527] on button "Apply Now" at bounding box center [1083, 527] width 174 height 30
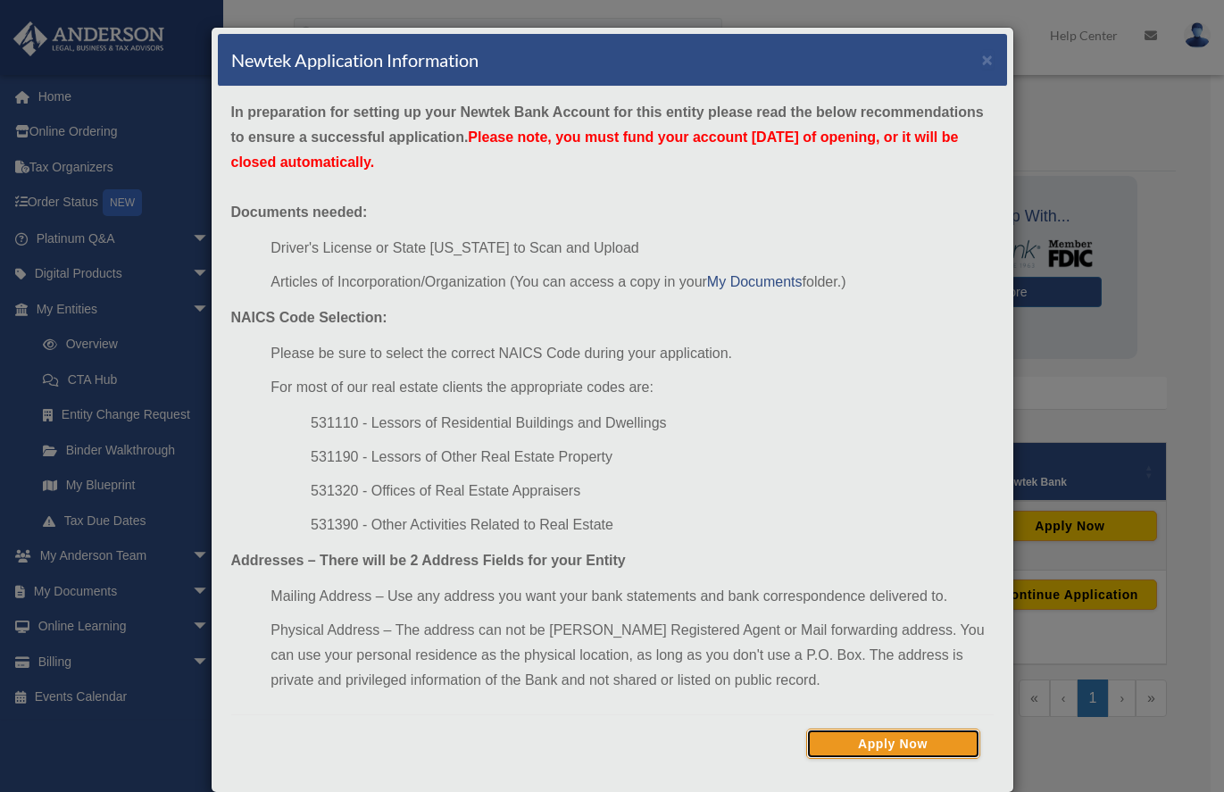
click at [903, 751] on button "Apply Now" at bounding box center [893, 744] width 174 height 30
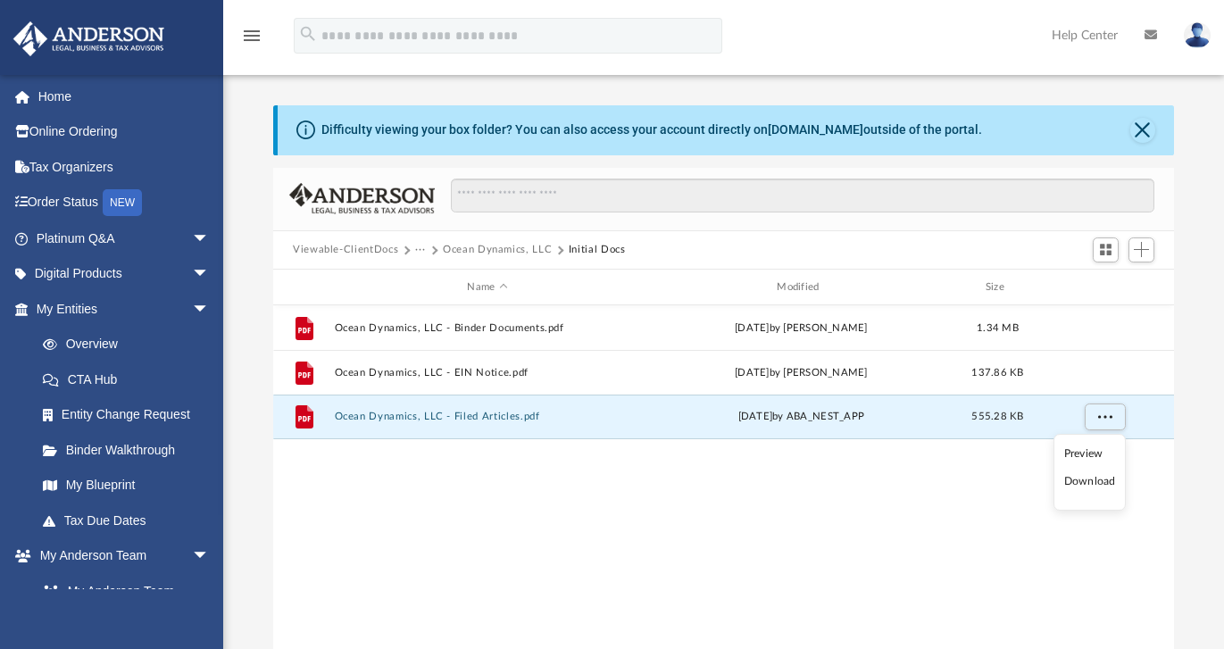
scroll to position [393, 887]
